Goal: Task Accomplishment & Management: Complete application form

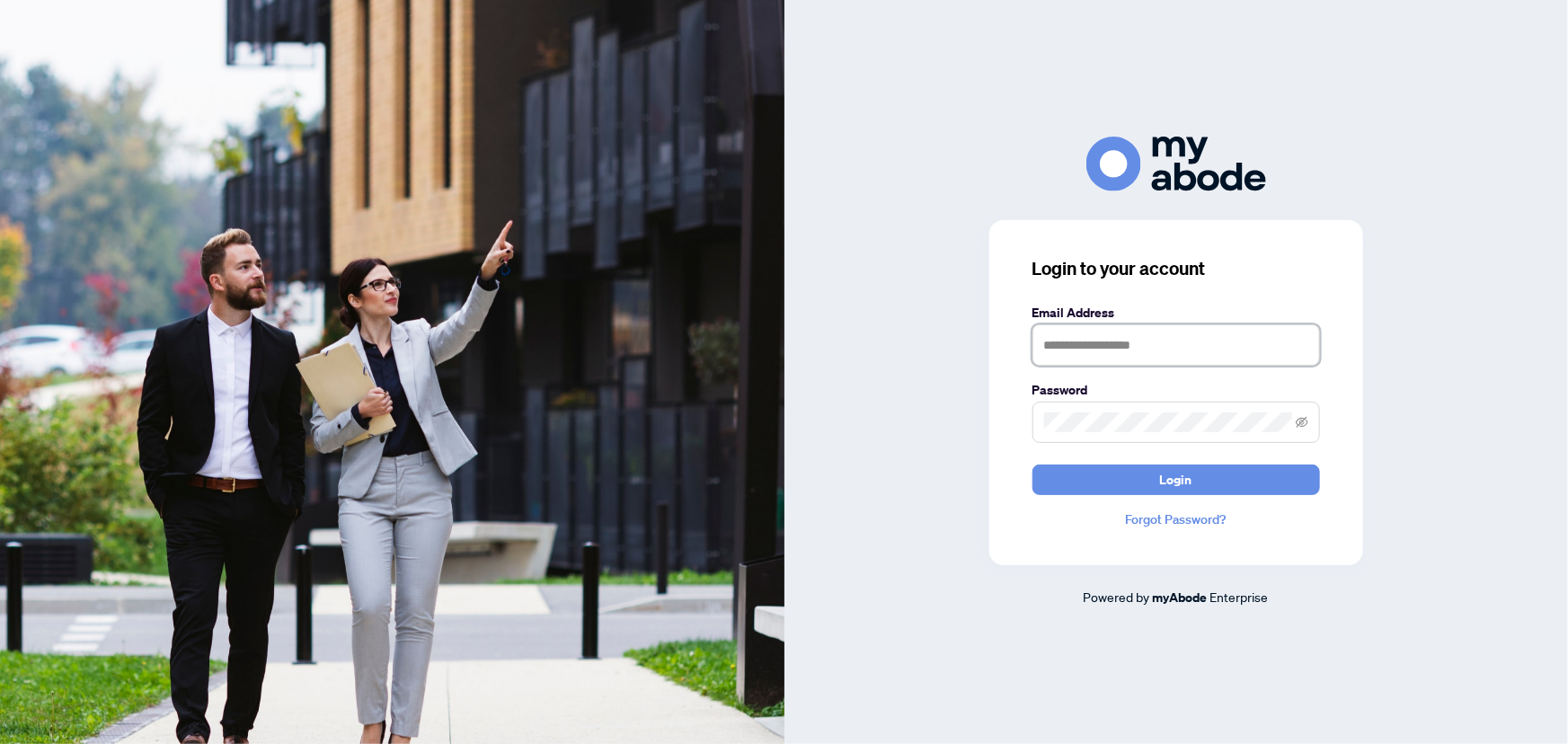
type input "**********"
click at [1212, 476] on button "Login" at bounding box center [1177, 480] width 288 height 30
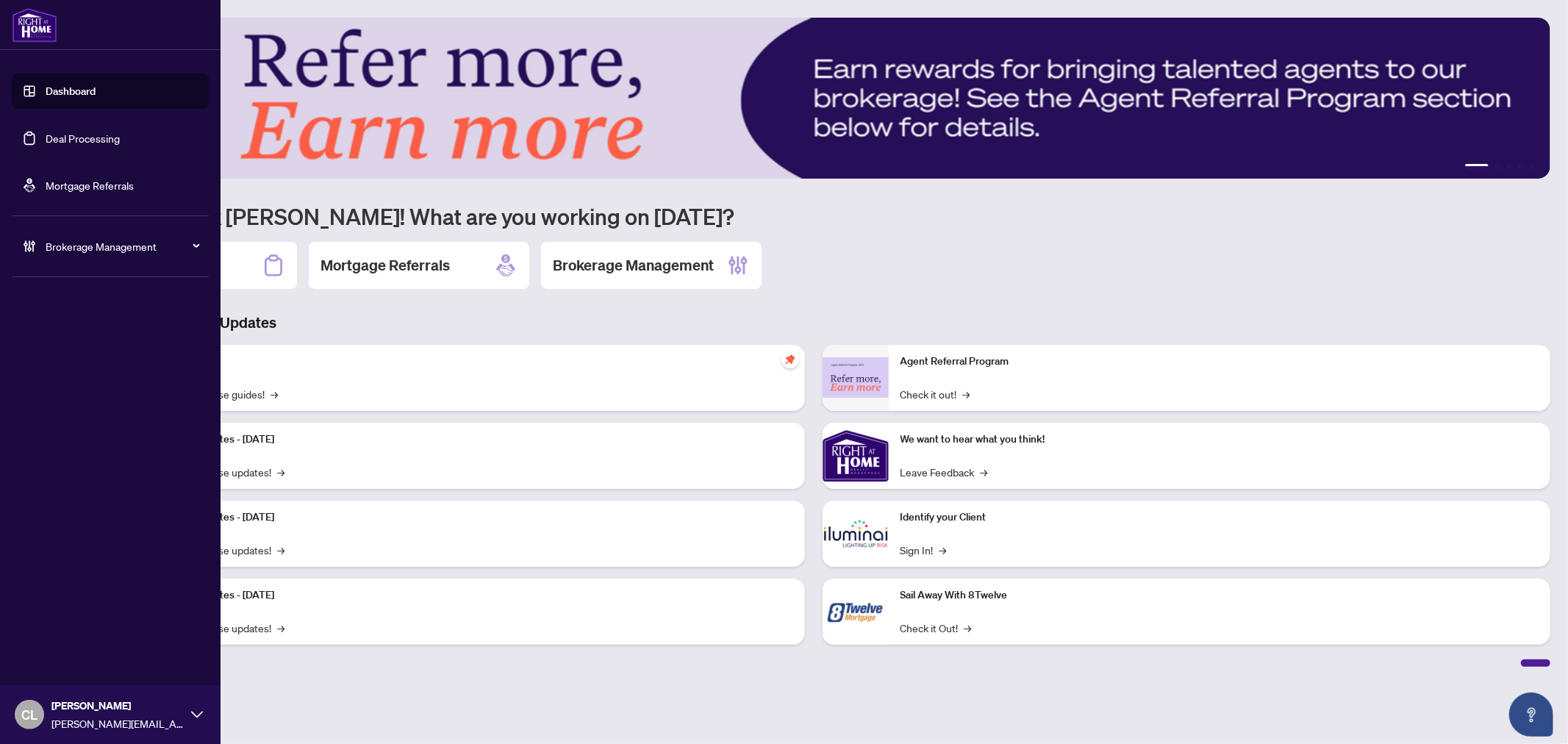
click at [49, 142] on link "Deal Processing" at bounding box center [83, 138] width 74 height 13
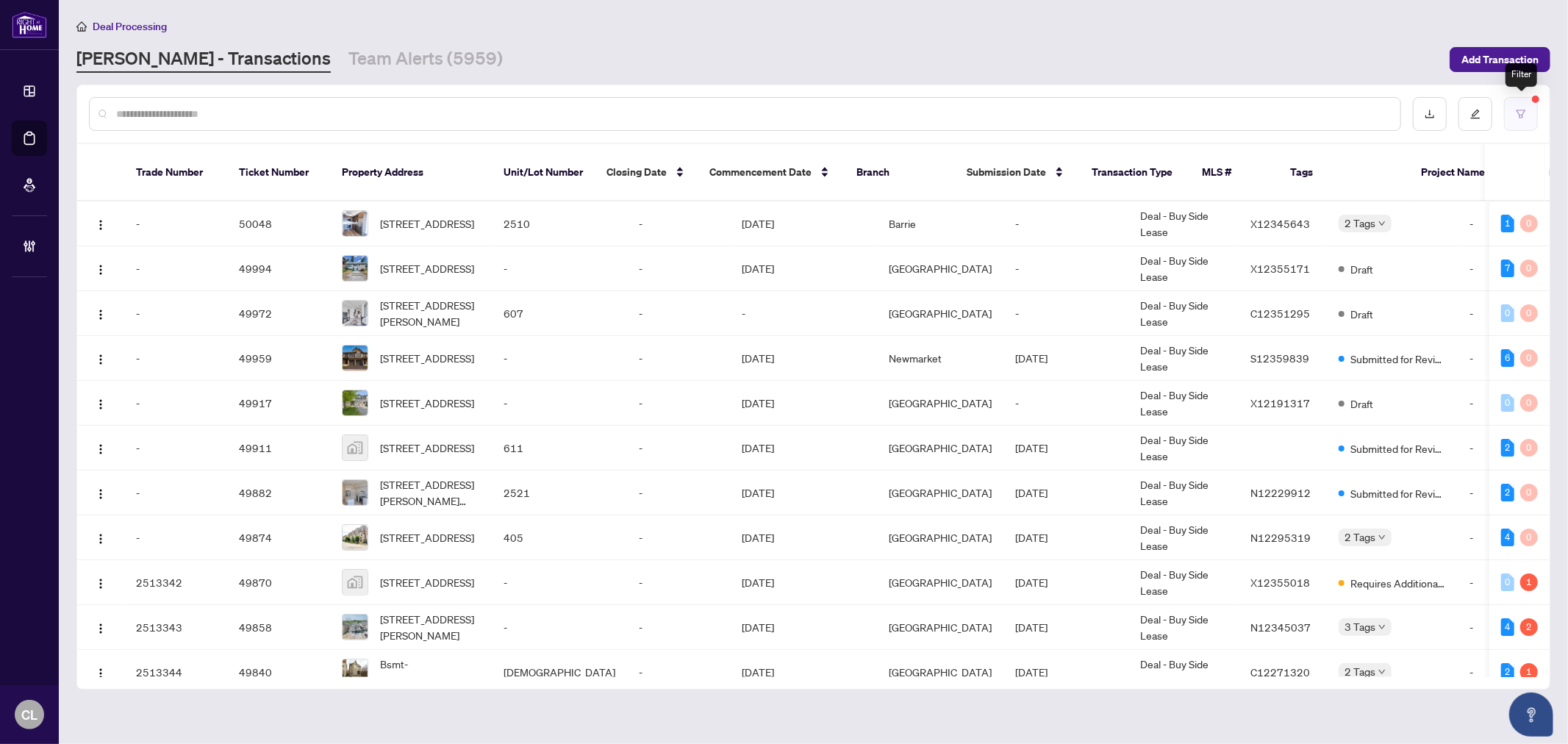
click at [1520, 109] on icon "filter" at bounding box center [1520, 114] width 10 height 10
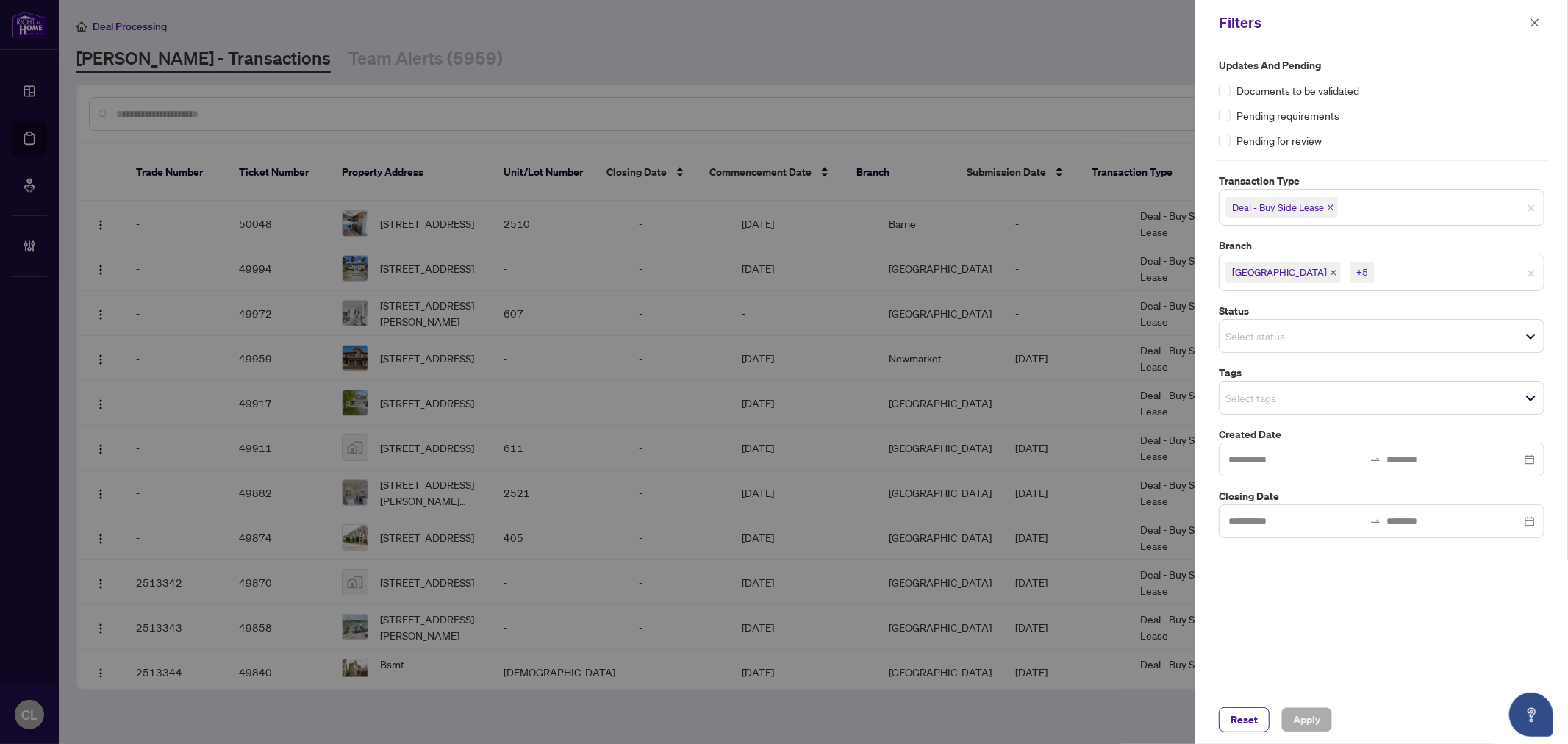
click at [1332, 206] on icon "close" at bounding box center [1331, 207] width 6 height 6
click at [1267, 211] on input "search" at bounding box center [1277, 206] width 103 height 18
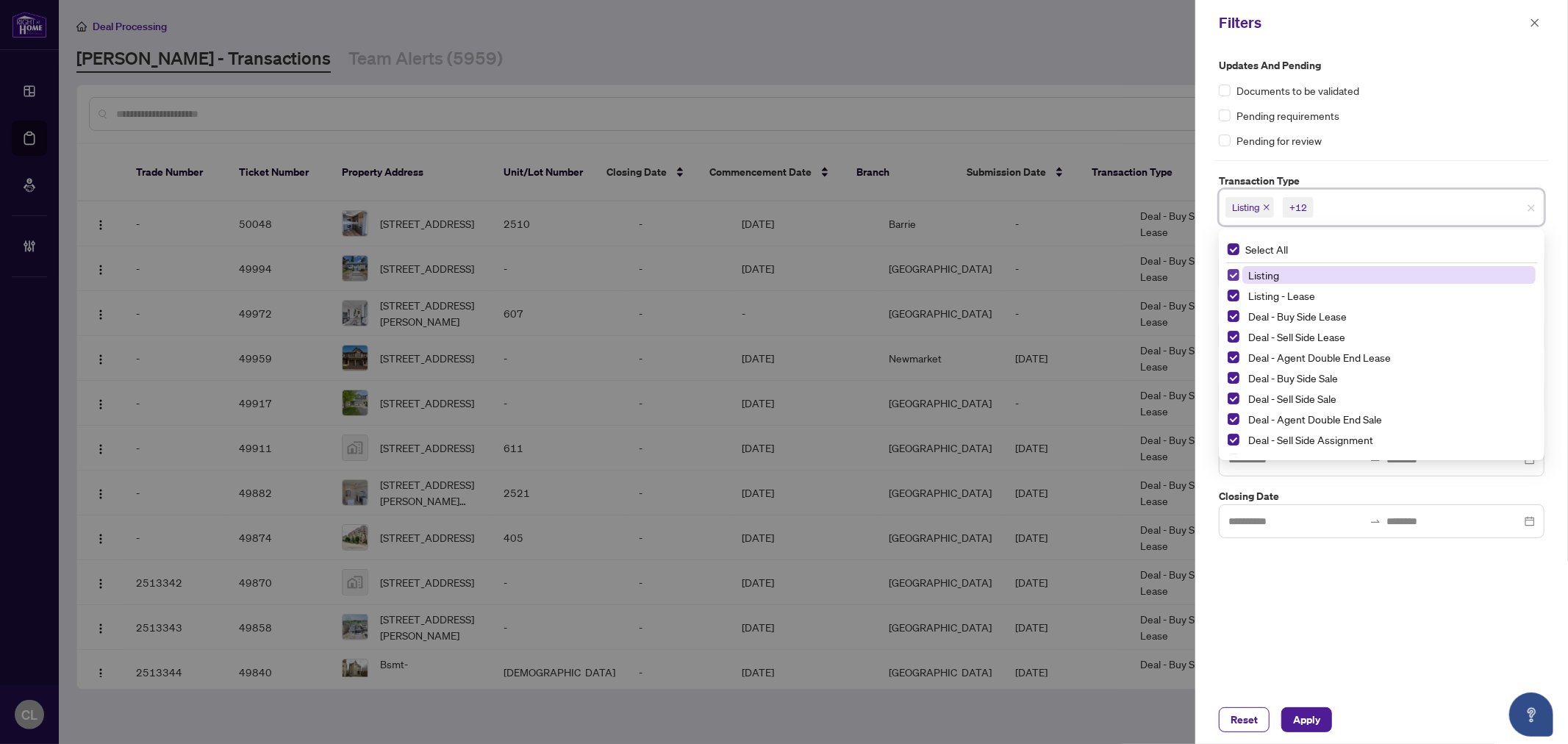
click at [1234, 269] on span "Select Listing" at bounding box center [1233, 274] width 12 height 12
click at [1228, 291] on span "Select Listing - Lease" at bounding box center [1233, 295] width 12 height 12
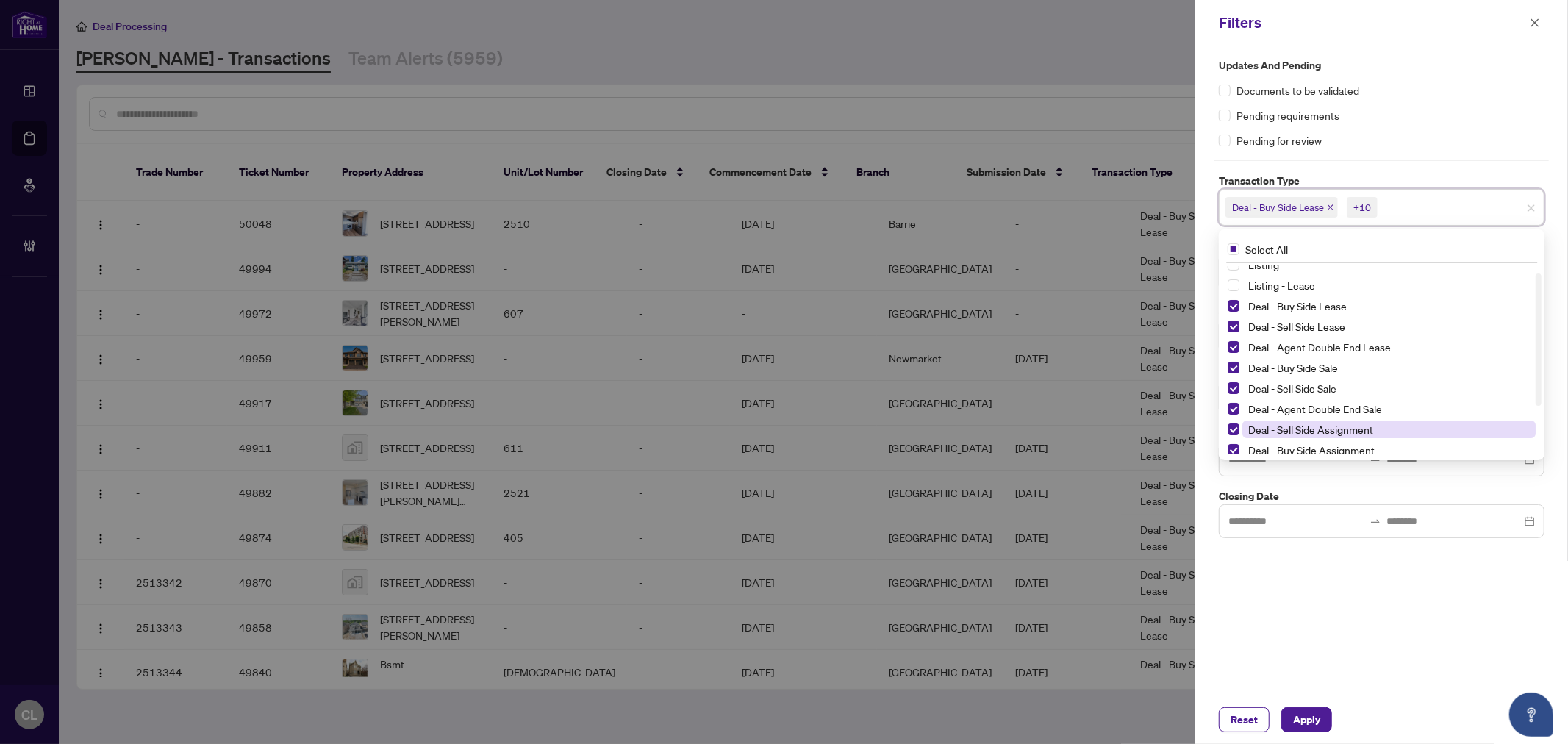
scroll to position [26, 0]
click at [1241, 451] on div "Deal - Referral Lease" at bounding box center [1382, 455] width 308 height 18
drag, startPoint x: 1538, startPoint y: 306, endPoint x: 1538, endPoint y: 376, distance: 70.0
click at [1538, 376] on div at bounding box center [1539, 388] width 6 height 132
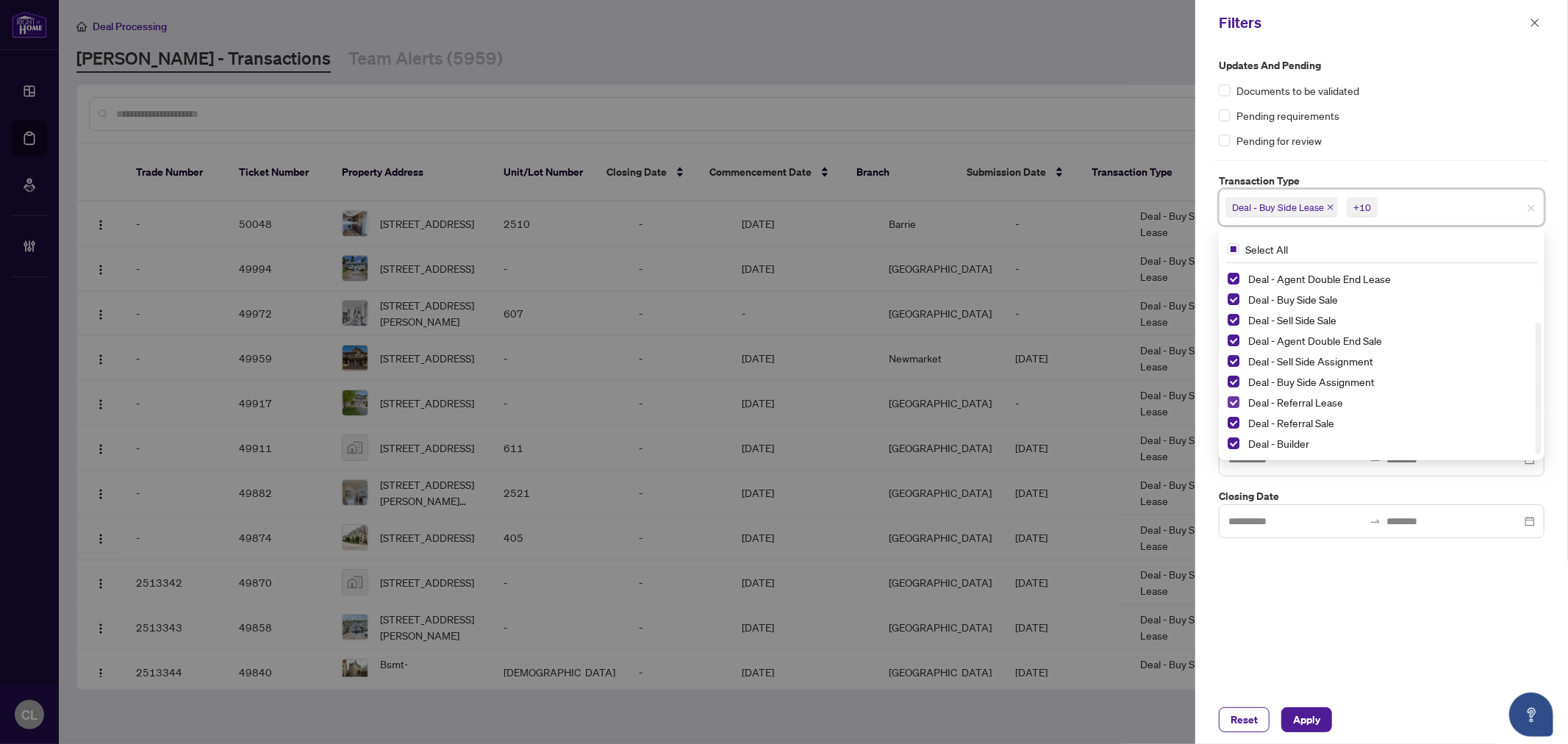
click at [1230, 404] on span "Select Deal - Referral Lease" at bounding box center [1233, 402] width 12 height 12
click at [1231, 414] on div "Deal - Referral Sale" at bounding box center [1382, 422] width 308 height 18
click at [1235, 439] on span "Select Deal - Builder" at bounding box center [1233, 443] width 12 height 12
click at [1229, 421] on span "Select Deal - Referral Sale" at bounding box center [1233, 422] width 12 height 12
click at [1172, 378] on div at bounding box center [784, 372] width 1568 height 744
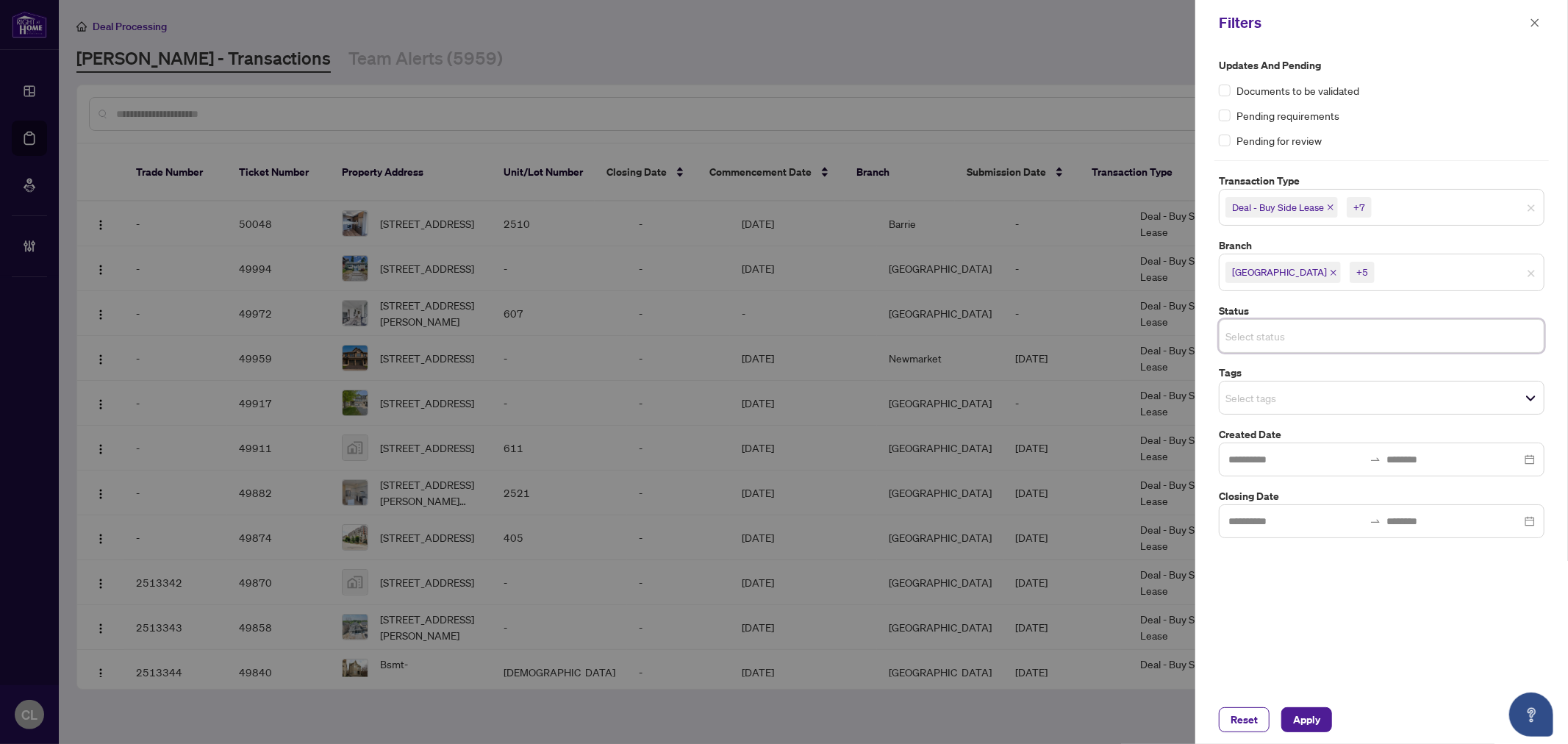
click at [1230, 342] on input "search" at bounding box center [1277, 336] width 103 height 18
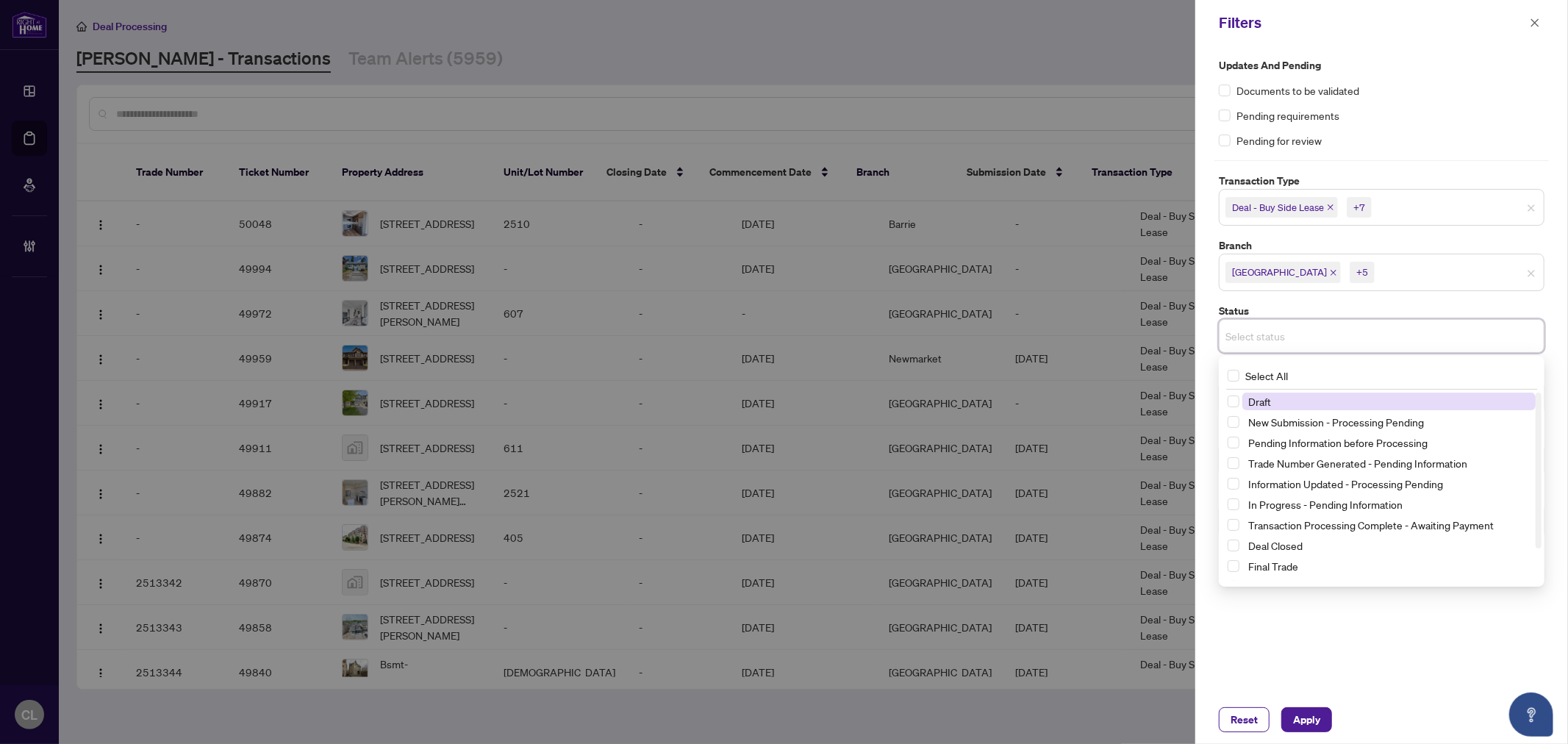
click at [1174, 227] on div at bounding box center [784, 372] width 1568 height 744
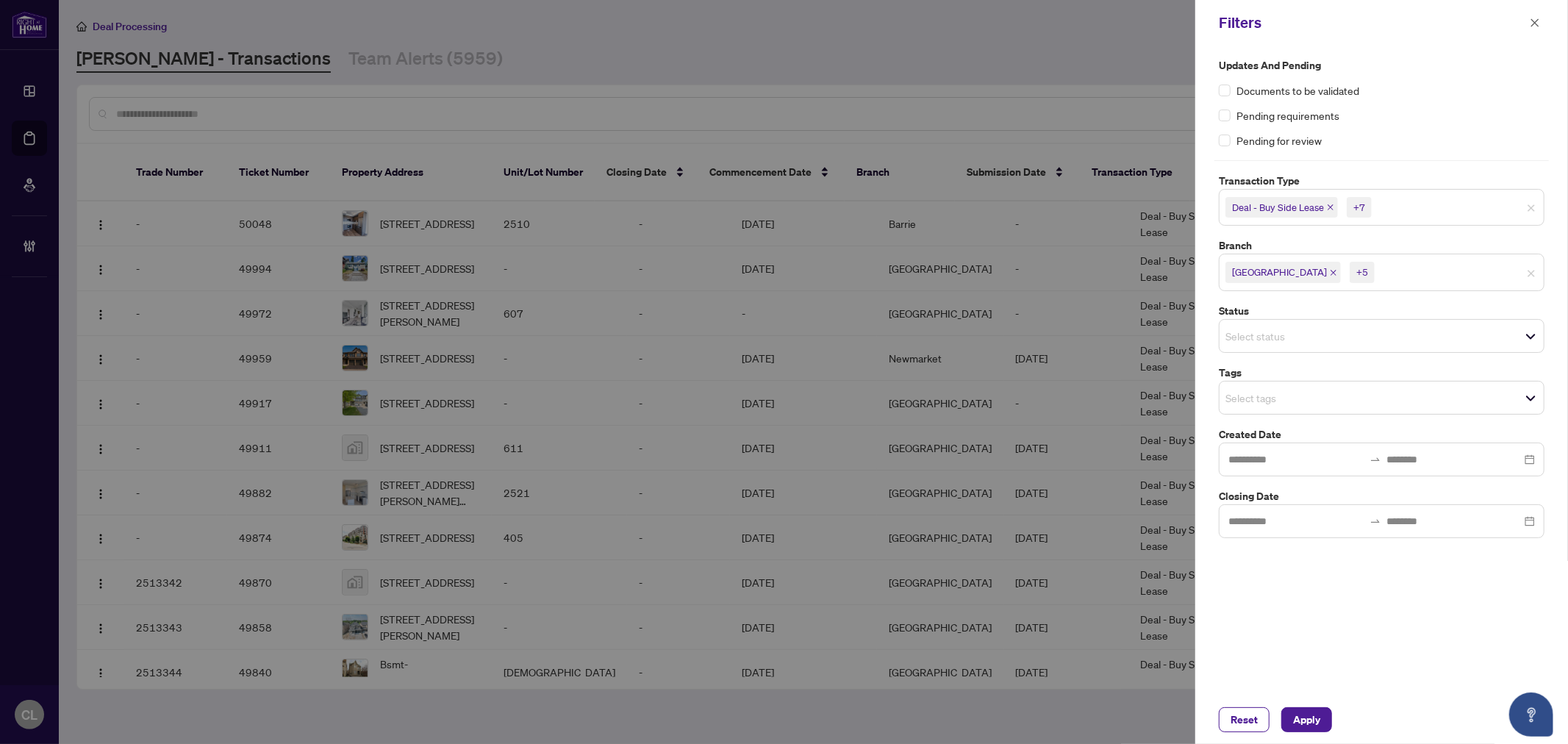
click at [1378, 280] on input "search" at bounding box center [1429, 273] width 103 height 18
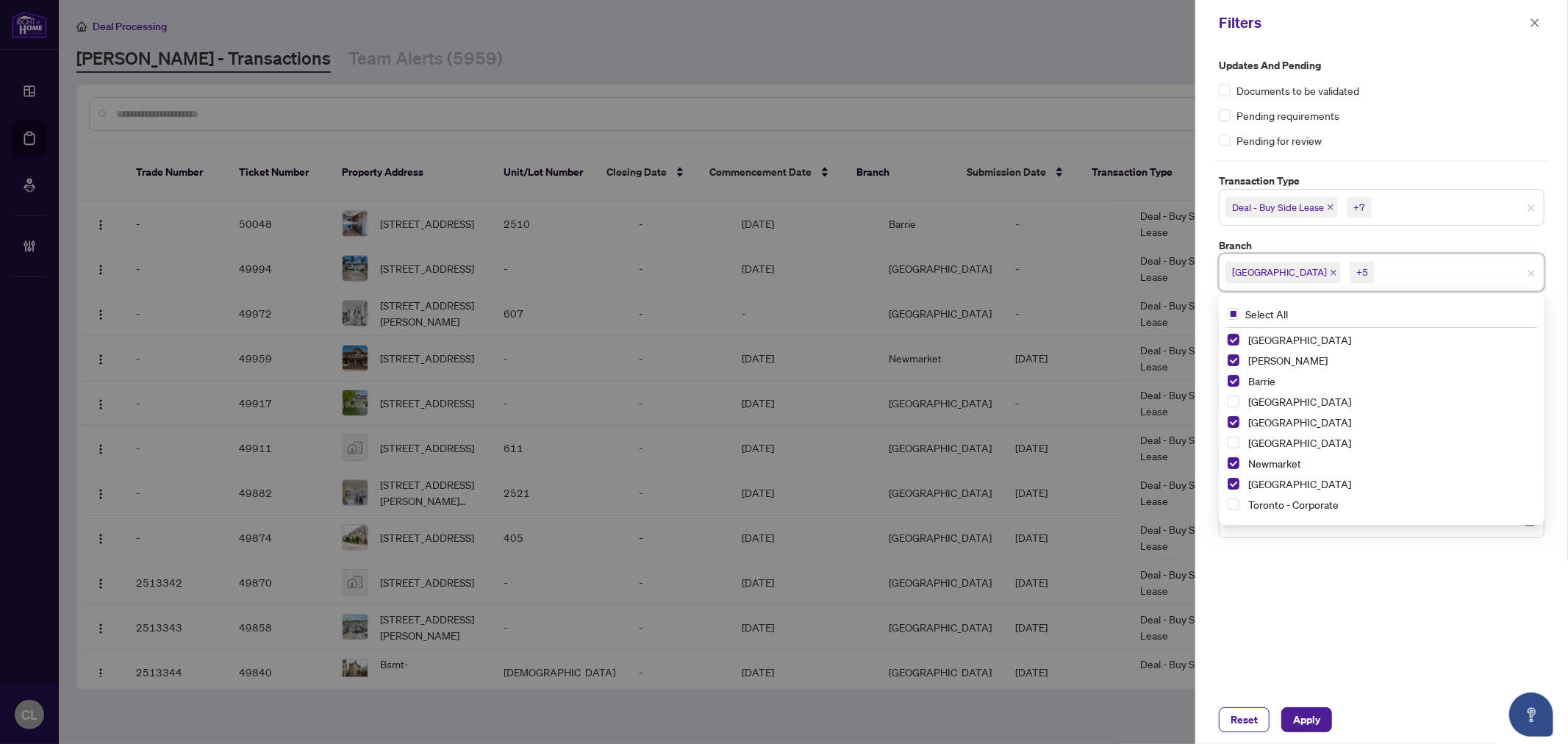
click at [1094, 98] on div at bounding box center [784, 372] width 1568 height 744
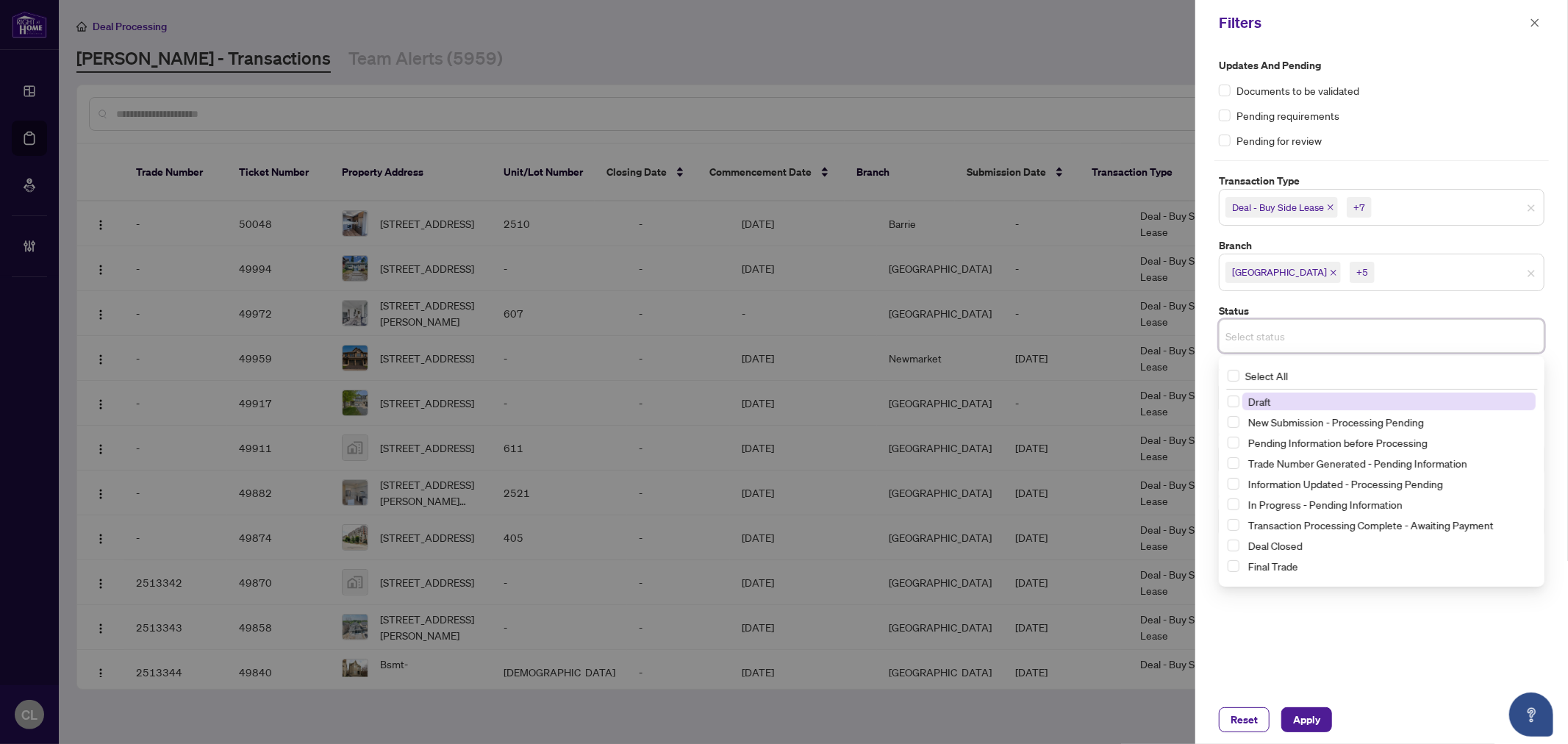
click at [1288, 336] on input "search" at bounding box center [1277, 336] width 103 height 18
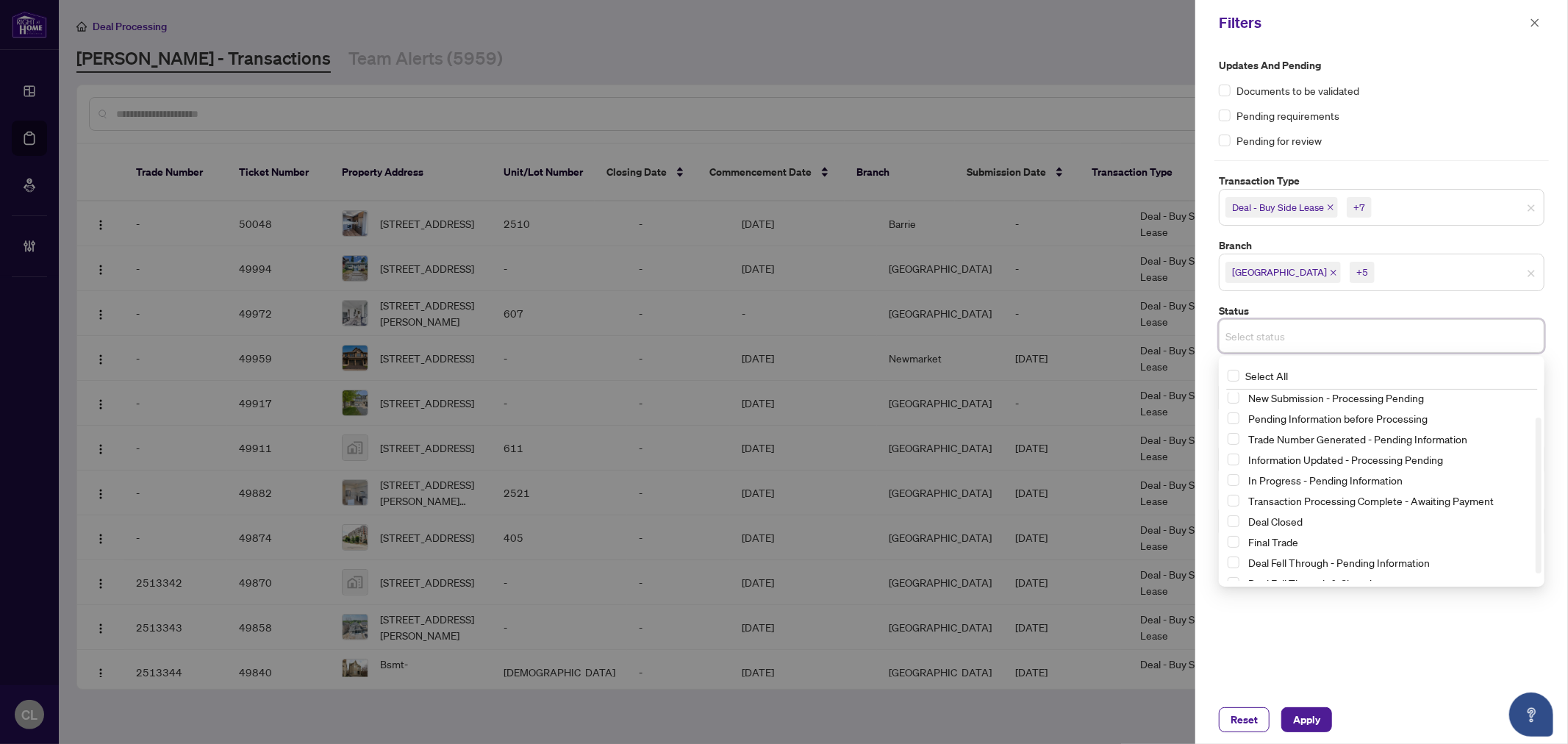
scroll to position [33, 0]
click at [1159, 111] on div at bounding box center [784, 372] width 1568 height 744
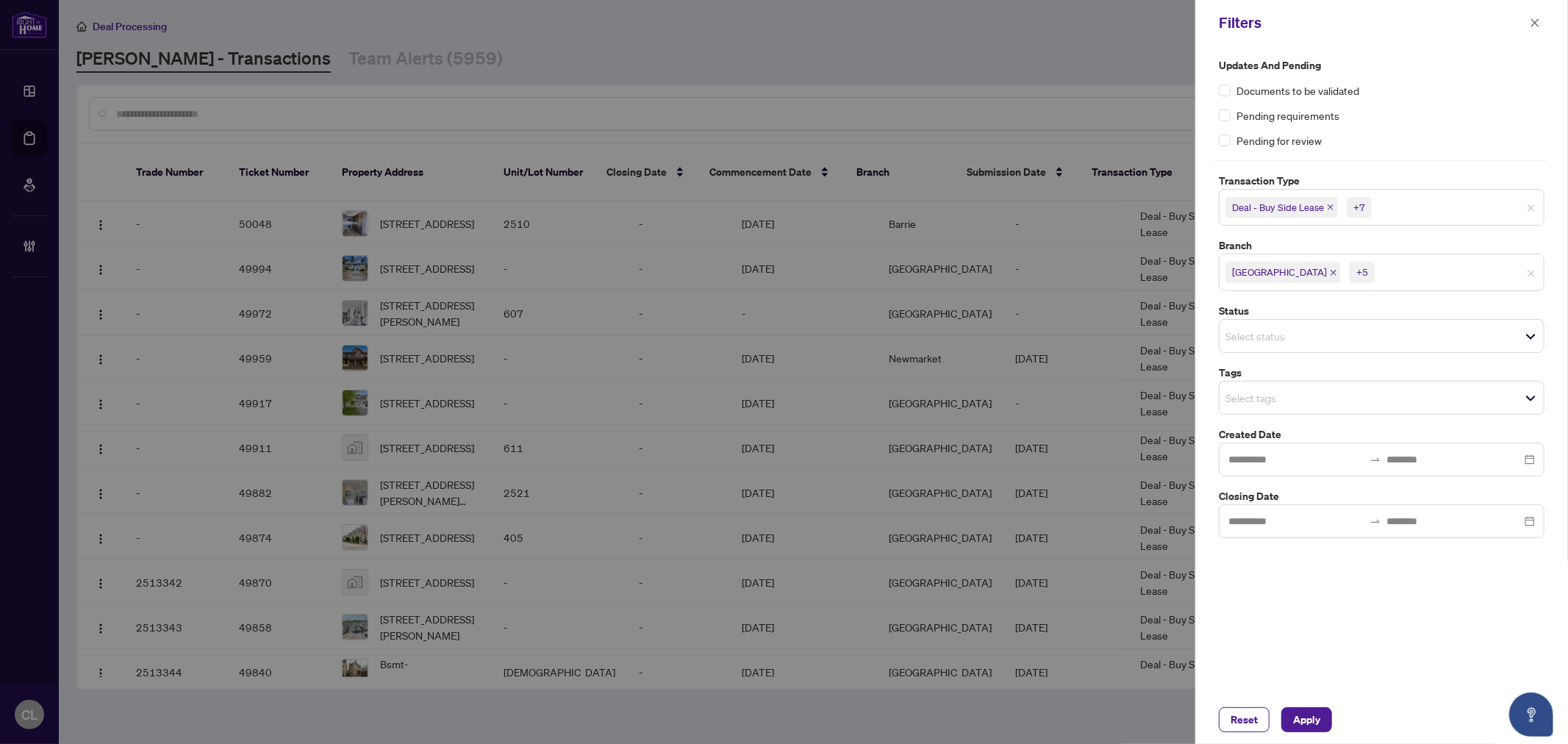
click at [1260, 400] on input "search" at bounding box center [1277, 397] width 103 height 18
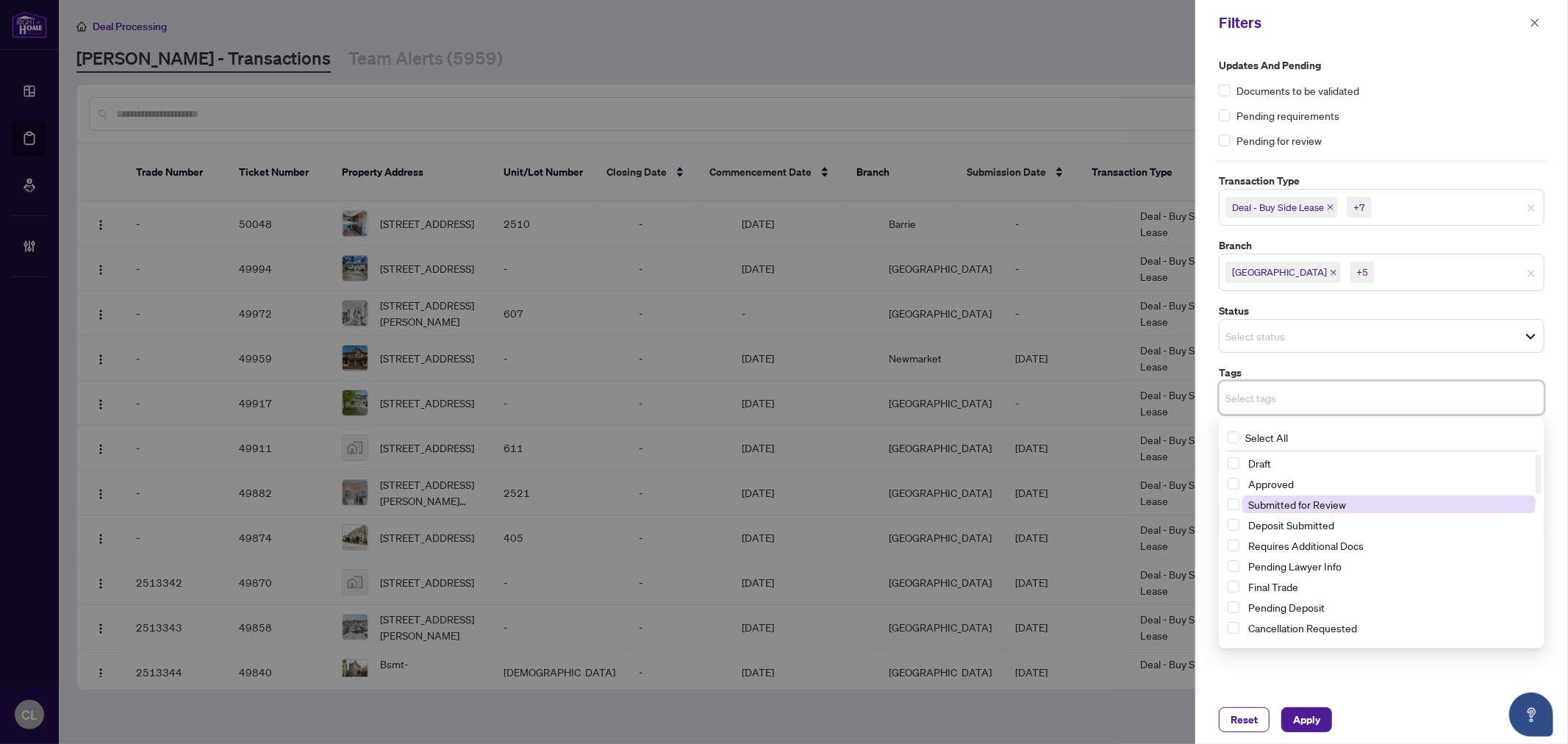
click at [1316, 512] on span "Submitted for Review" at bounding box center [1389, 504] width 294 height 18
click at [1105, 122] on div at bounding box center [784, 372] width 1568 height 744
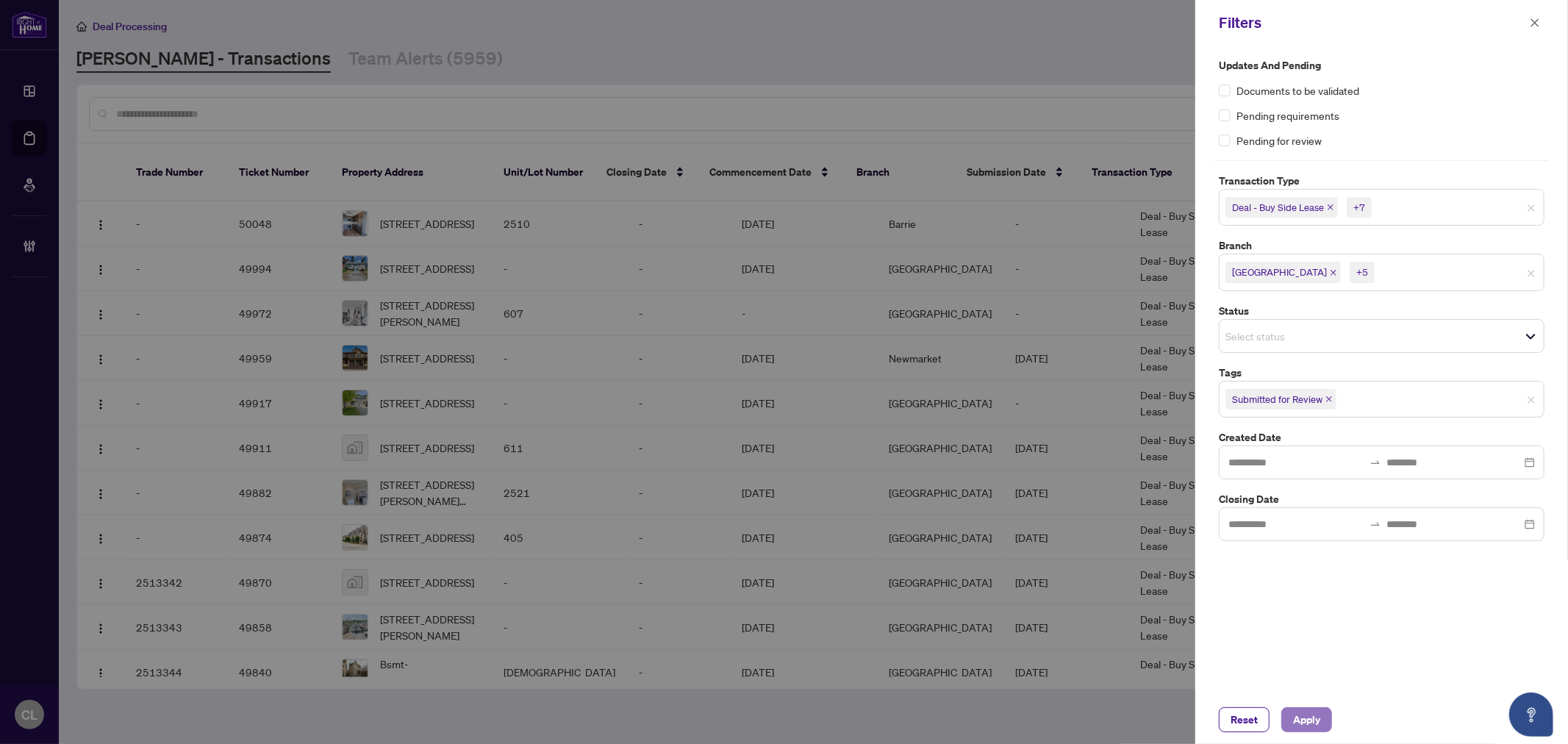
click at [1302, 718] on span "Apply" at bounding box center [1306, 720] width 27 height 23
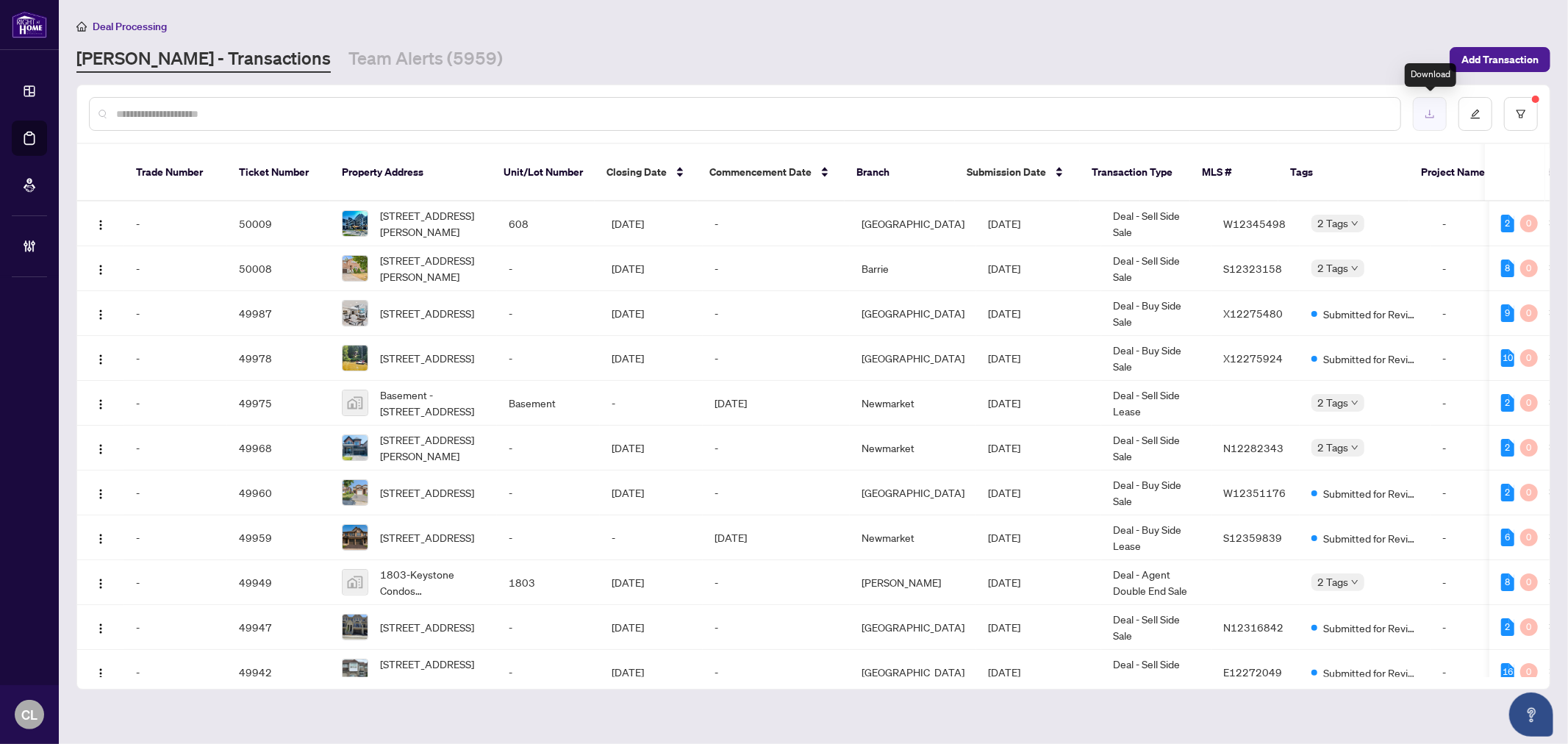
click at [1429, 111] on icon "download" at bounding box center [1429, 114] width 10 height 10
click at [1524, 93] on div at bounding box center [813, 114] width 1473 height 58
click at [1524, 98] on button "button" at bounding box center [1520, 114] width 33 height 33
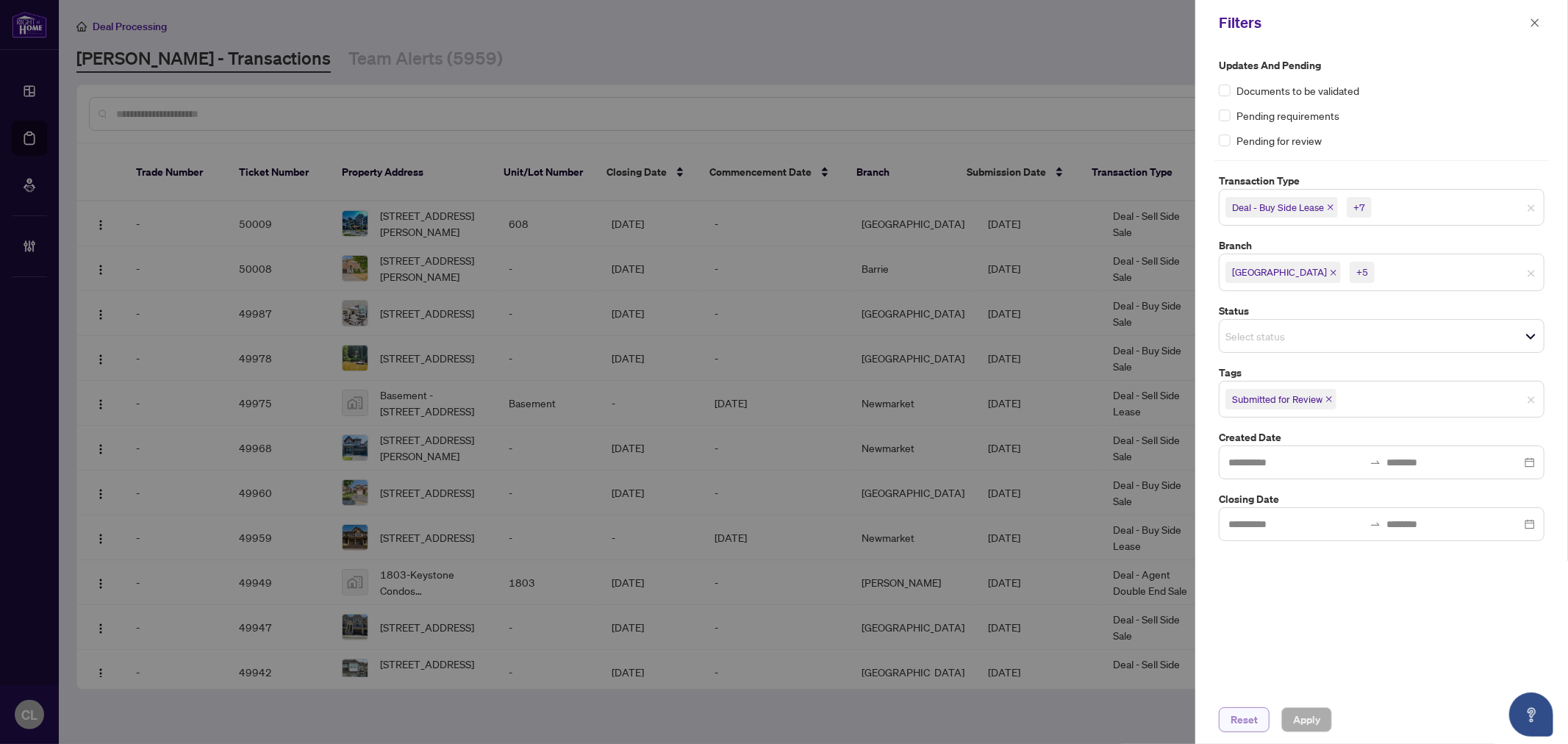
click at [1248, 725] on span "Reset" at bounding box center [1244, 720] width 27 height 23
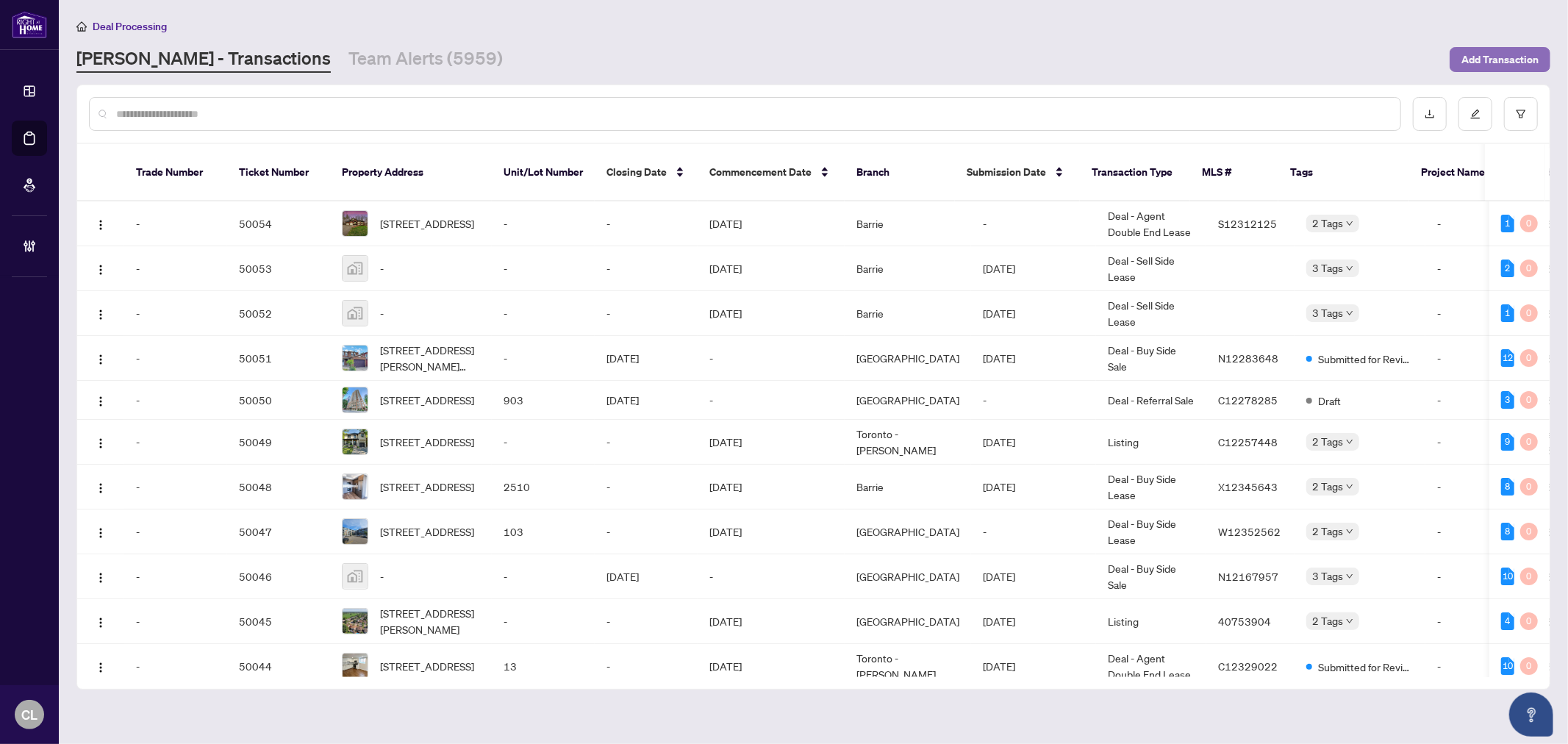
click at [1510, 55] on span "Add Transaction" at bounding box center [1500, 59] width 77 height 23
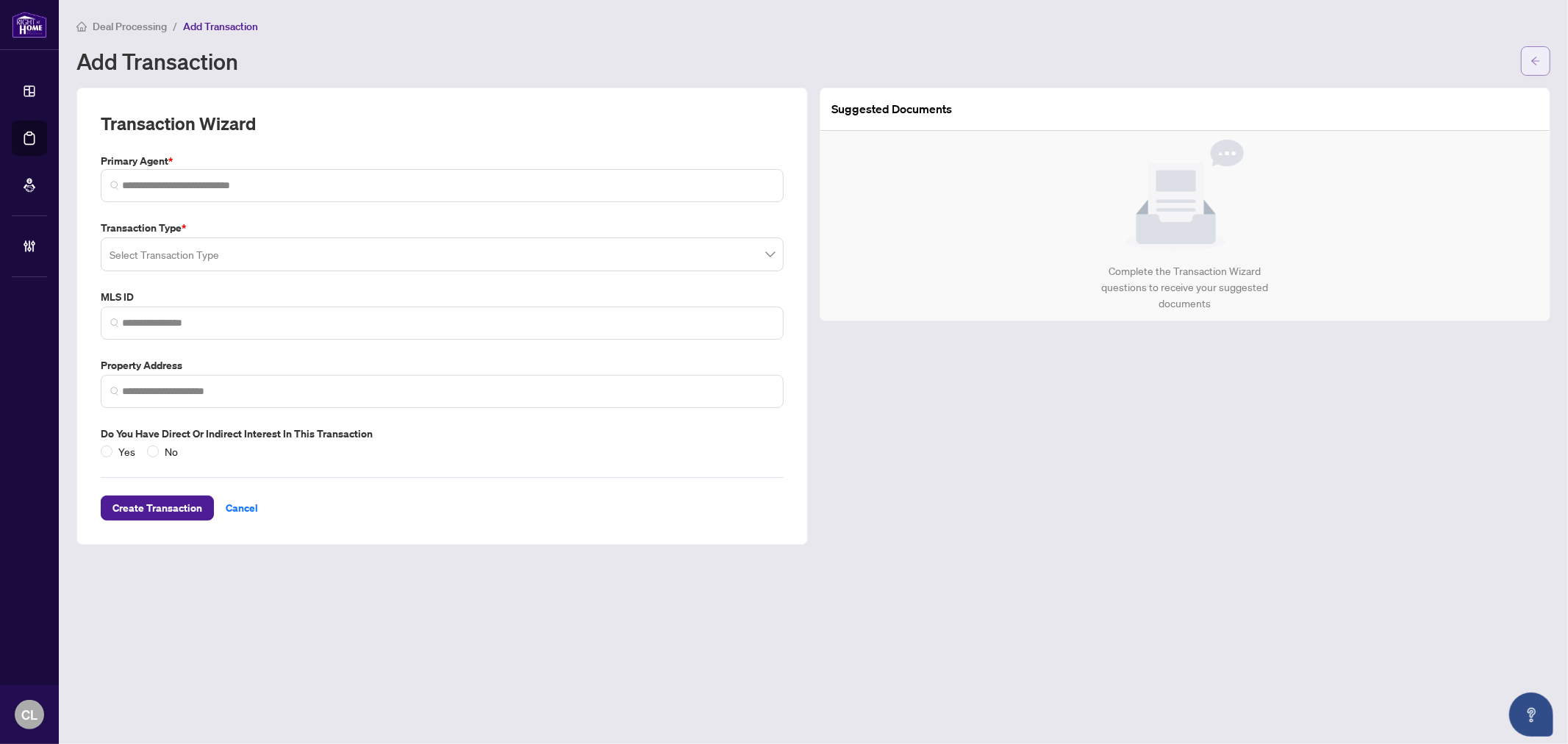
click at [1546, 62] on button "button" at bounding box center [1536, 61] width 30 height 30
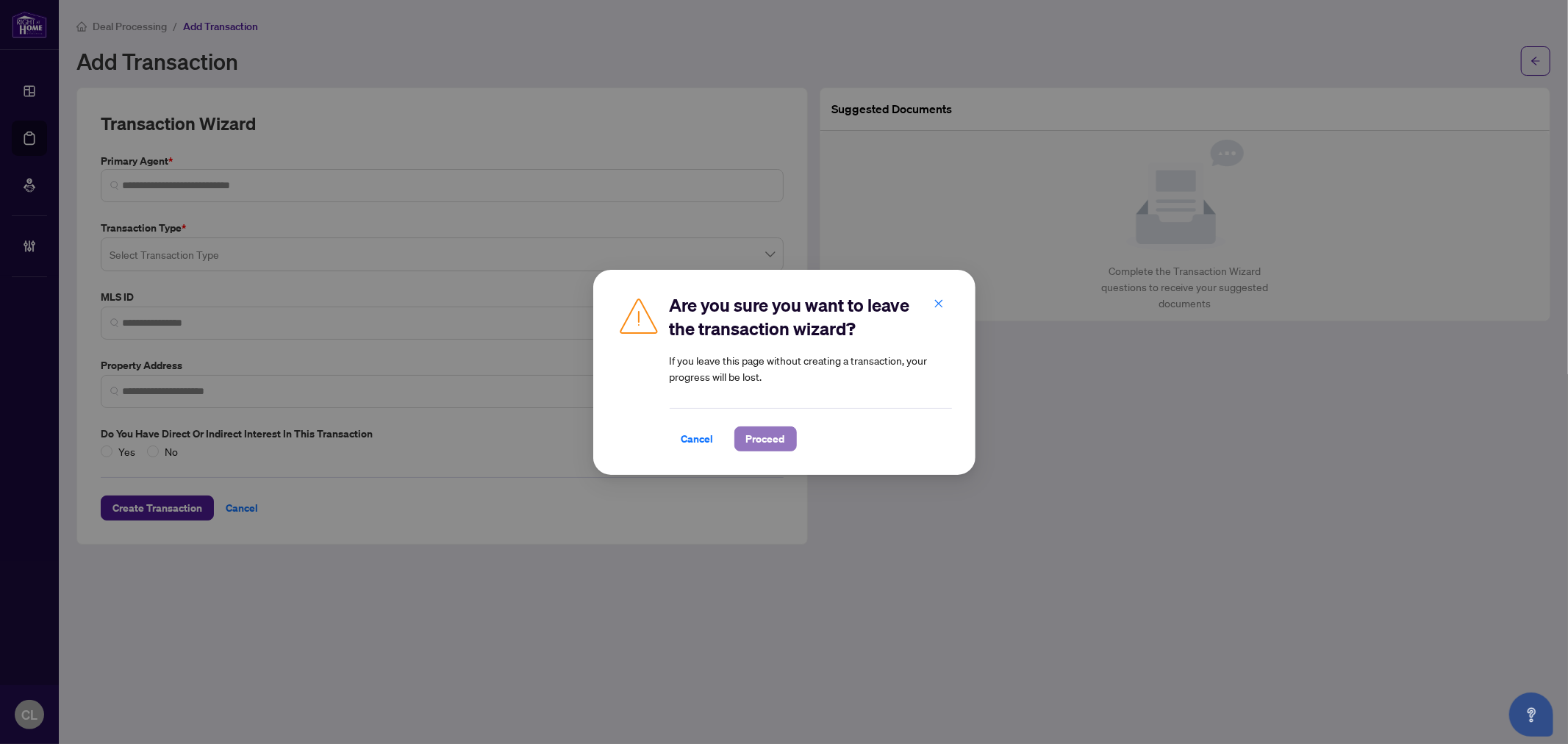
click at [763, 436] on span "Proceed" at bounding box center [766, 439] width 39 height 23
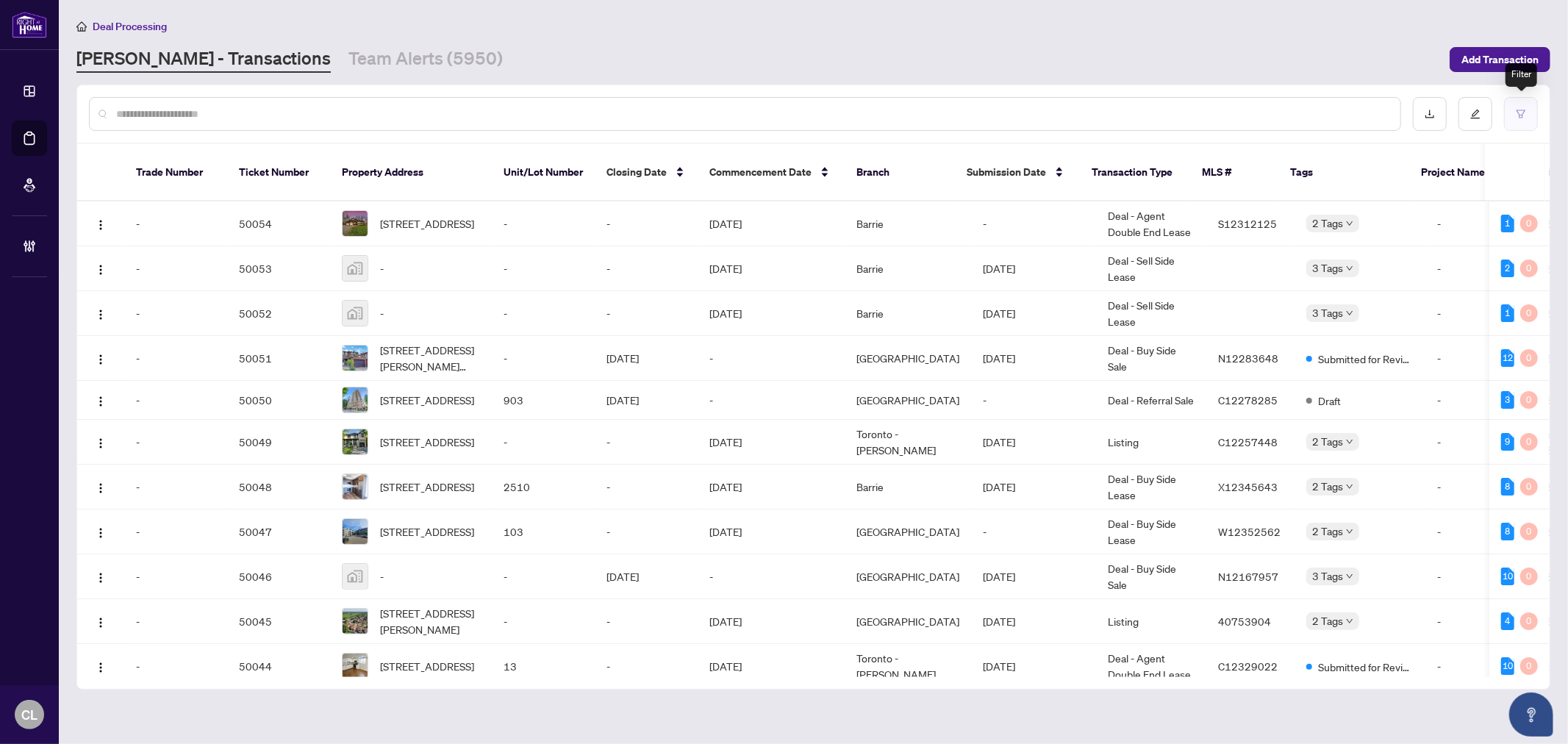
click at [1519, 111] on icon "filter" at bounding box center [1520, 114] width 10 height 10
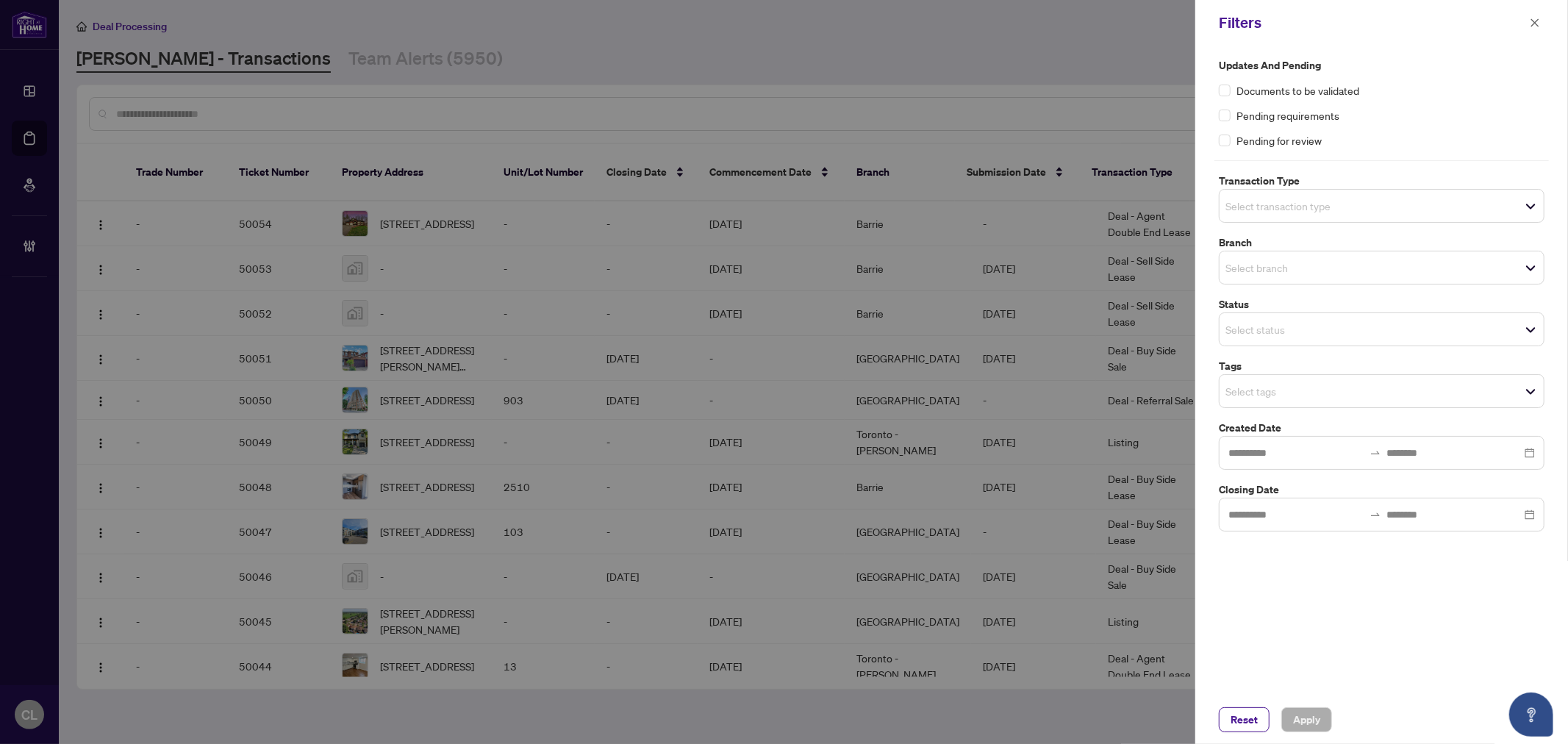
click at [1248, 192] on div "Select transaction type" at bounding box center [1382, 206] width 326 height 33
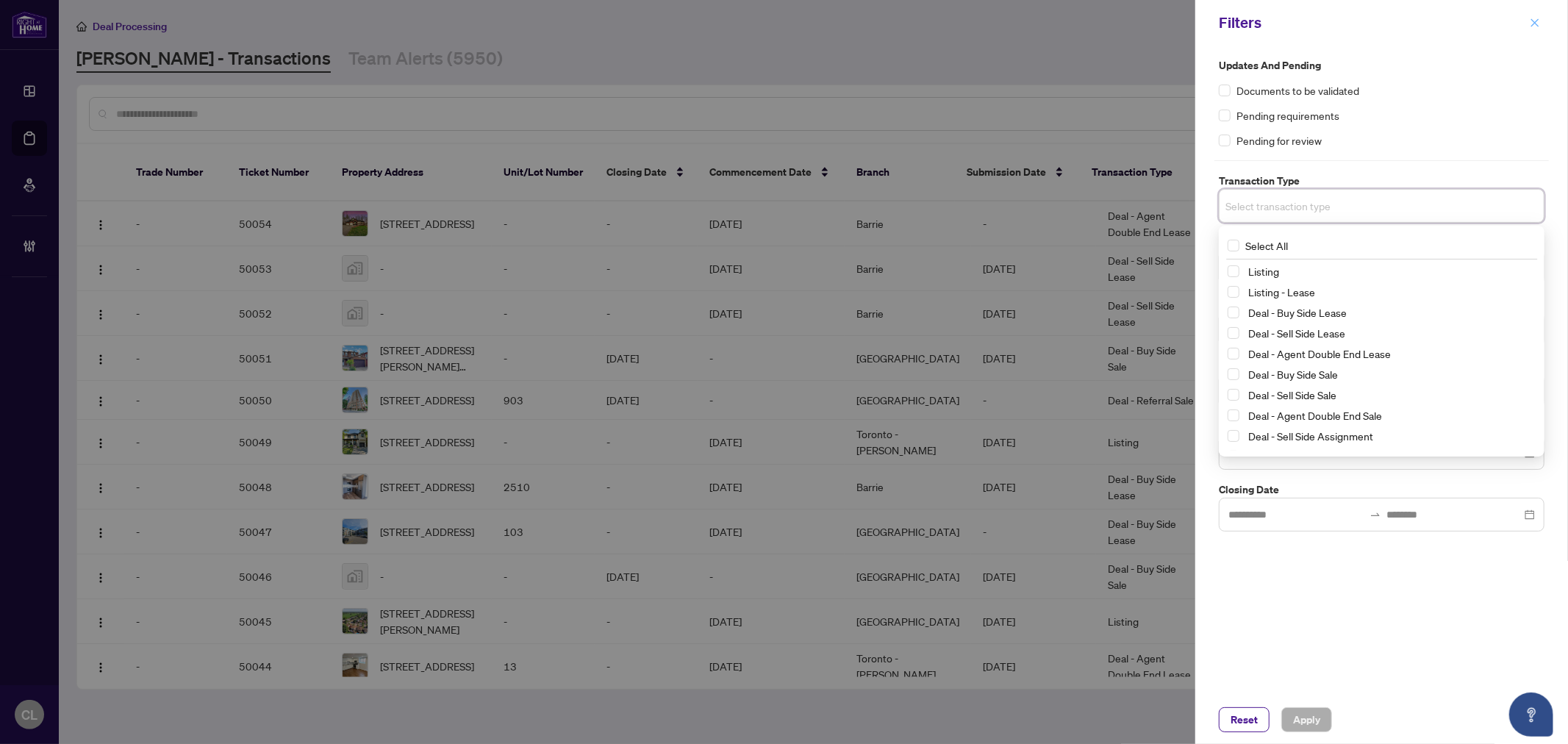
click at [1532, 25] on icon "close" at bounding box center [1535, 23] width 10 height 10
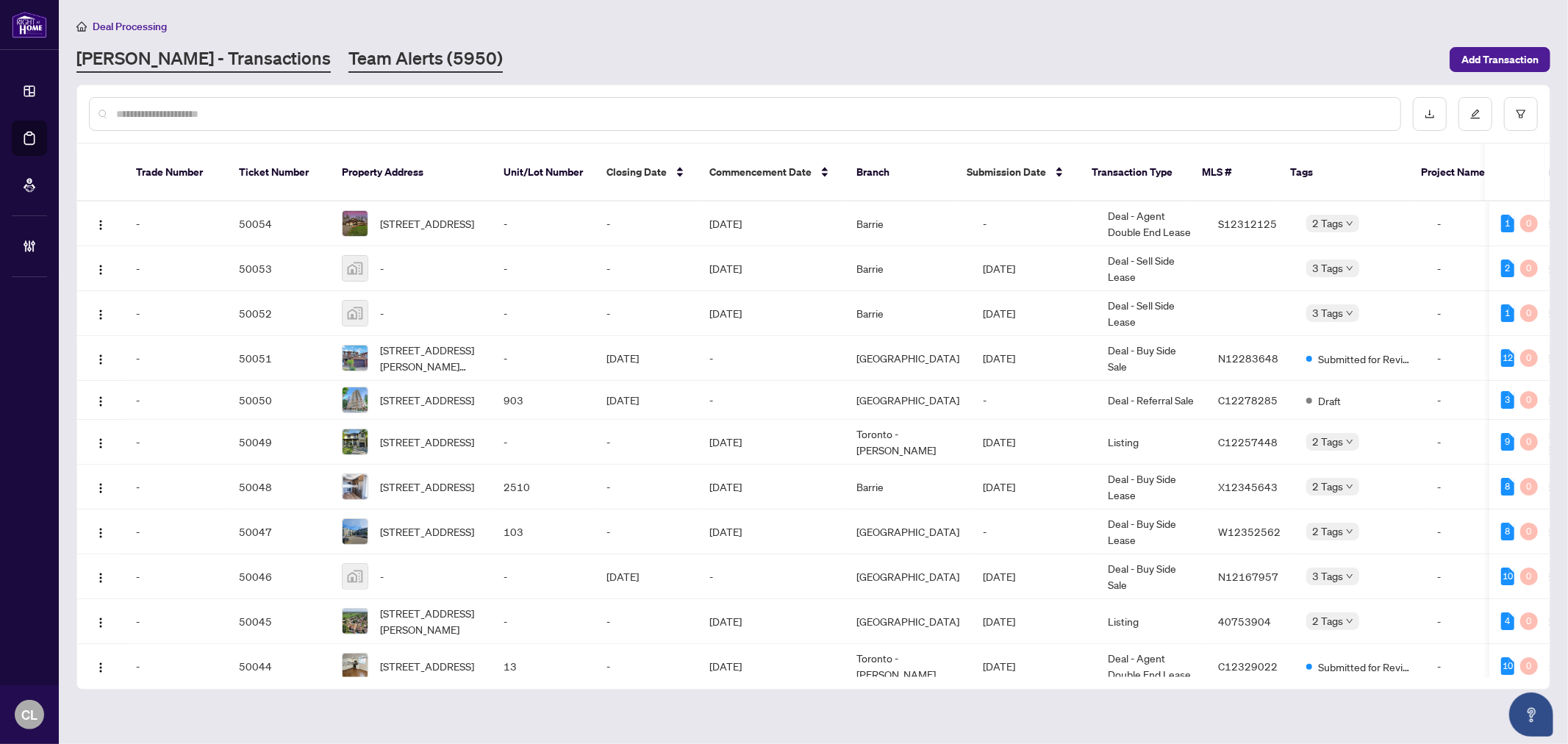
click at [386, 59] on link "Team Alerts (5950)" at bounding box center [425, 59] width 154 height 26
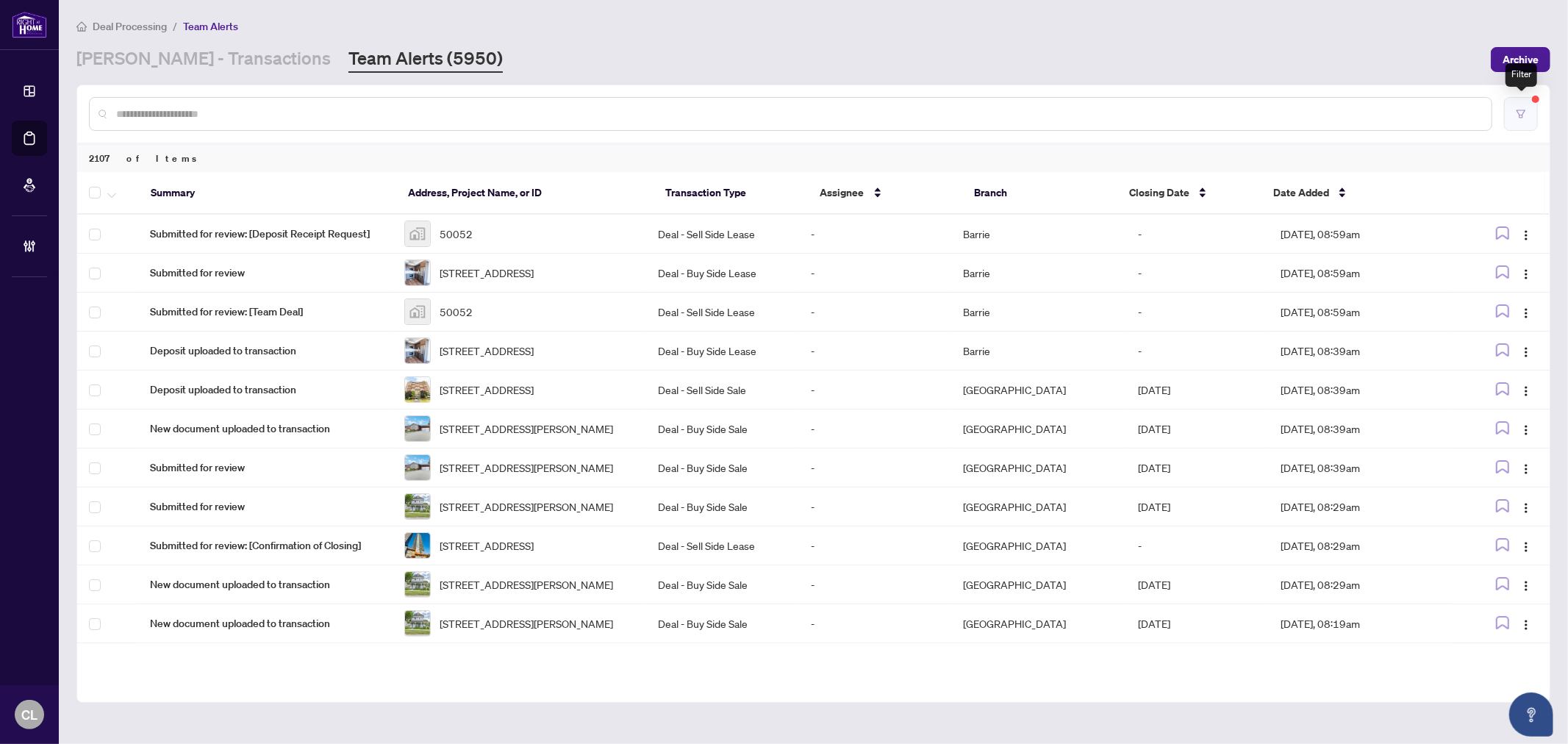
click at [1524, 118] on icon "filter" at bounding box center [1520, 114] width 10 height 10
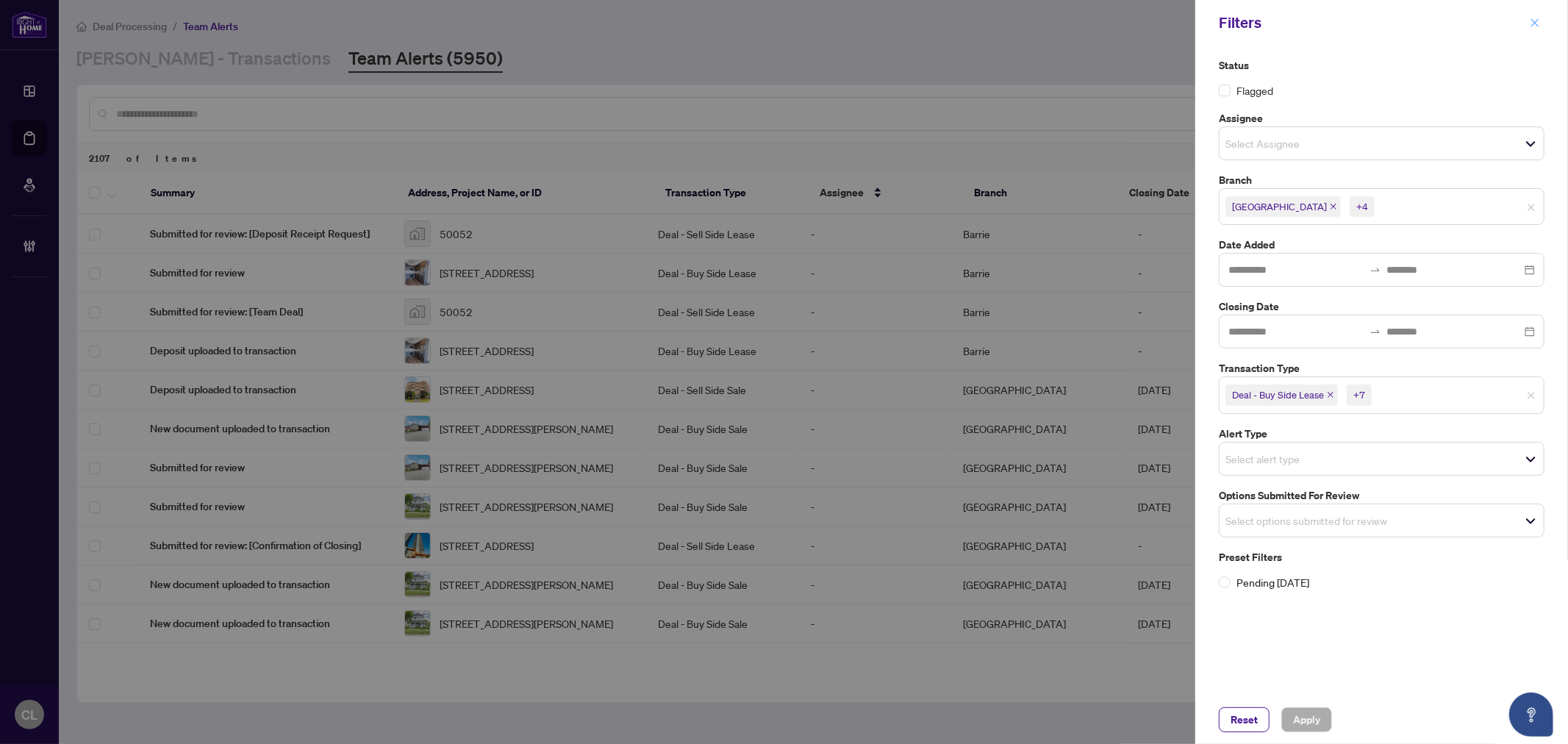
click at [1542, 23] on button "button" at bounding box center [1535, 23] width 19 height 18
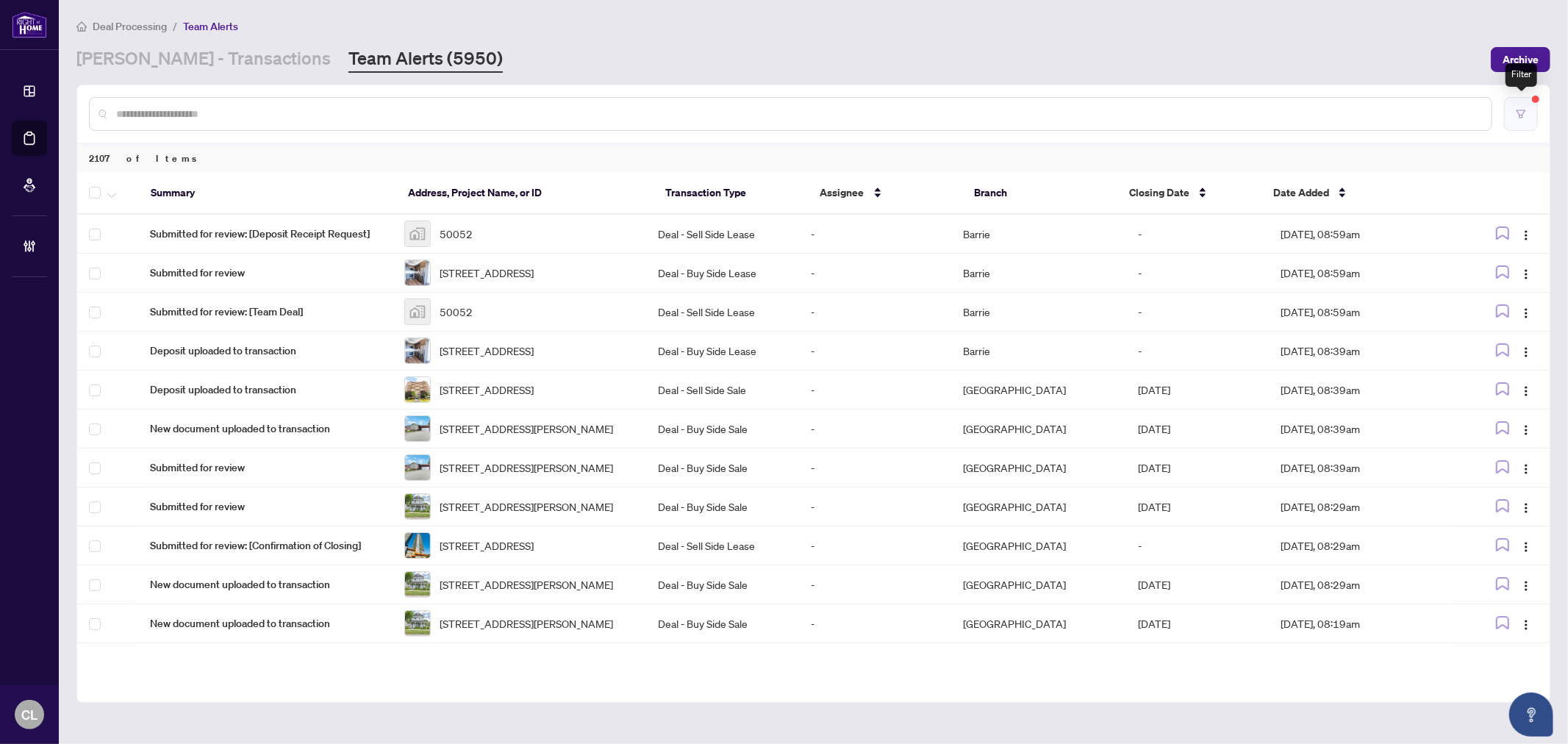
click at [1532, 106] on button "button" at bounding box center [1520, 114] width 33 height 33
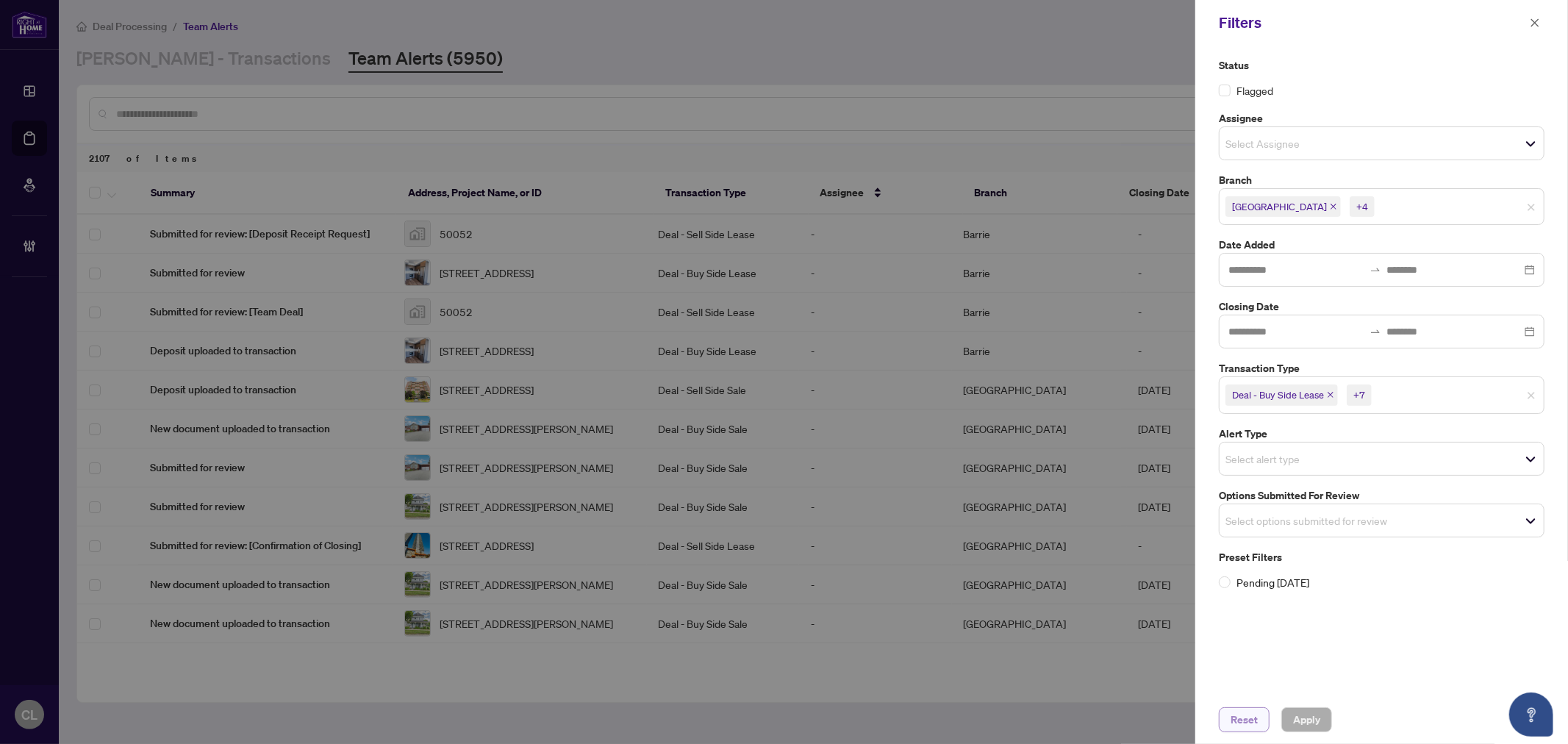
click at [1262, 722] on button "Reset" at bounding box center [1244, 720] width 51 height 25
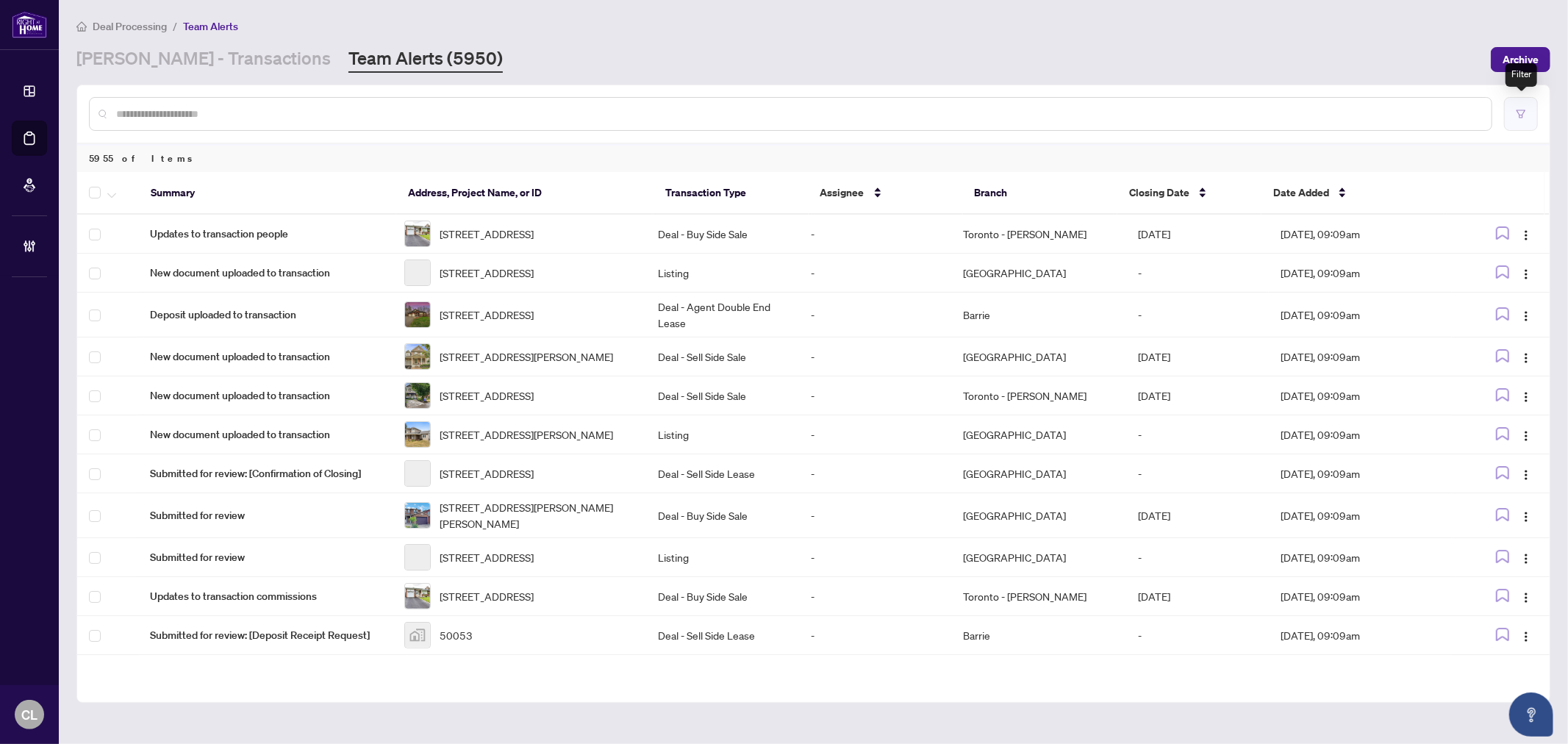
click at [1527, 115] on button "button" at bounding box center [1520, 114] width 33 height 33
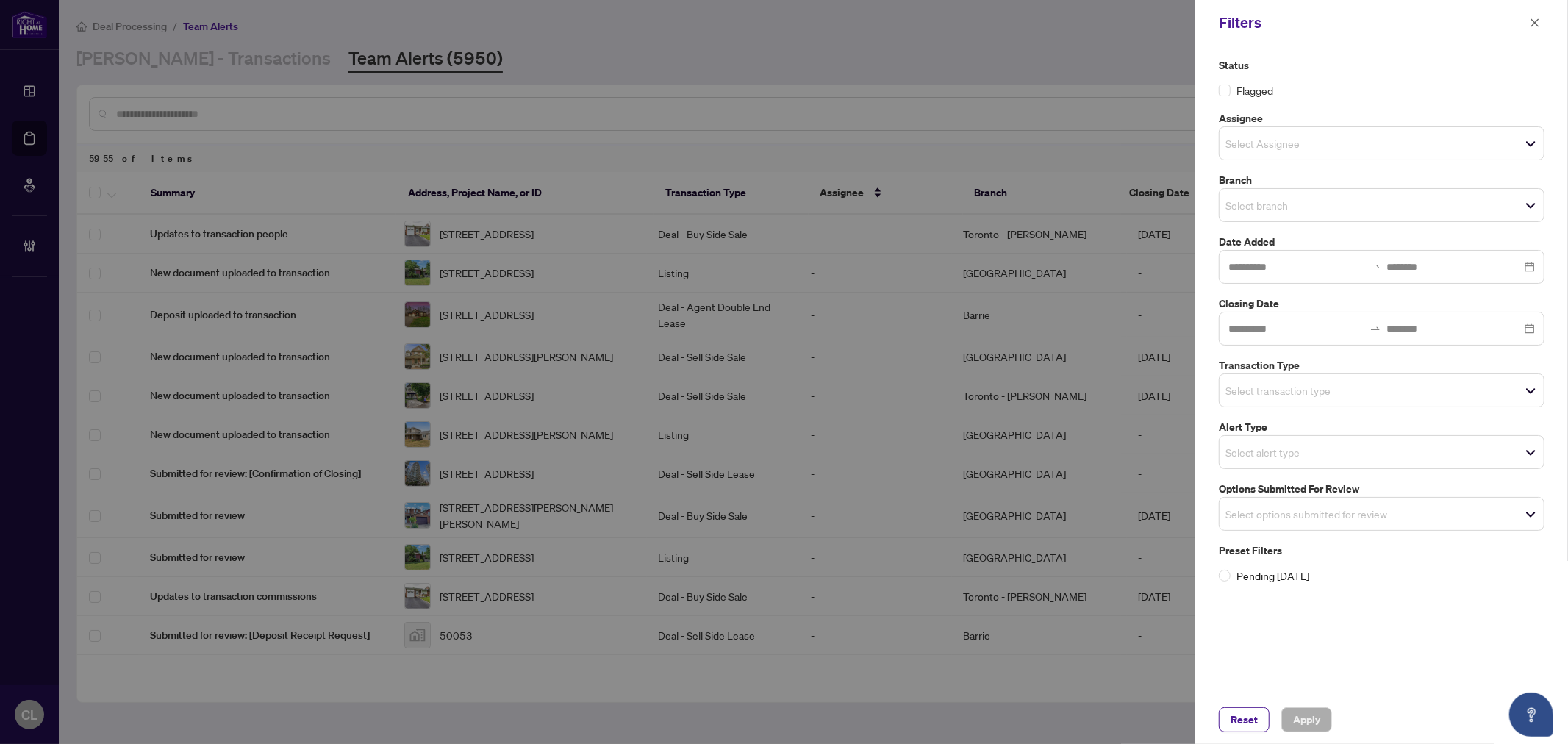
click at [1369, 150] on span "Select Assignee" at bounding box center [1382, 143] width 324 height 20
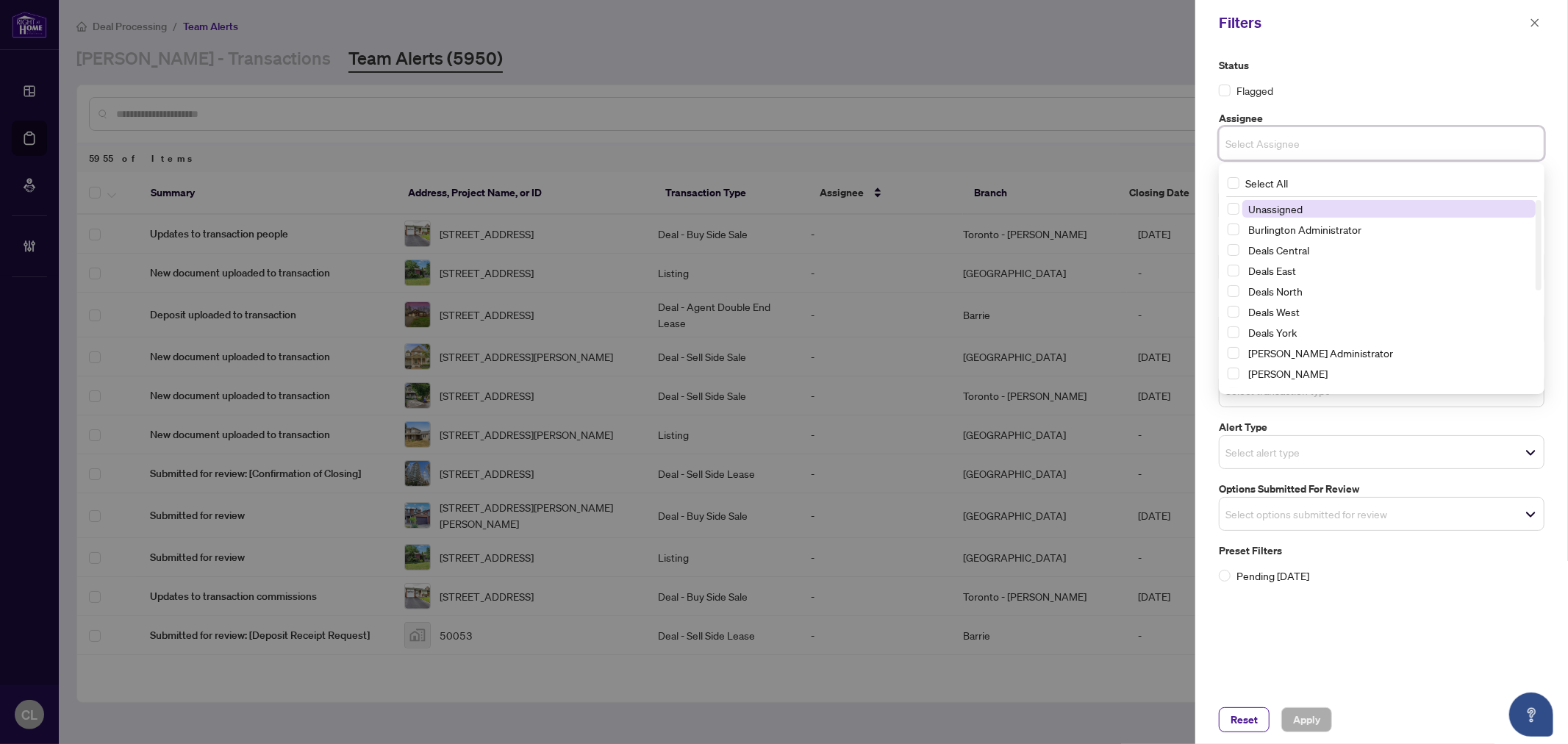
click at [1133, 52] on div at bounding box center [784, 372] width 1568 height 744
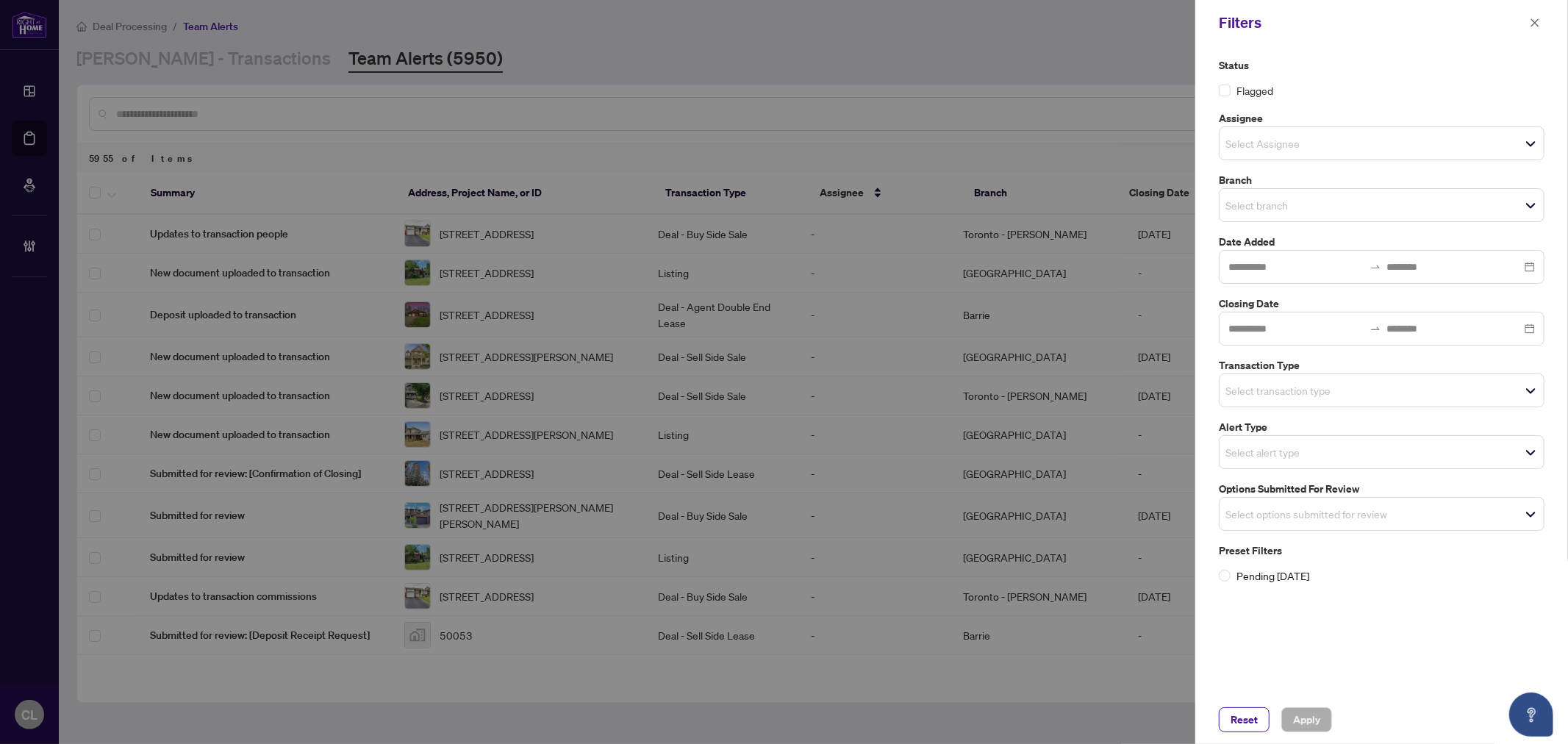
click at [1240, 206] on input "search" at bounding box center [1277, 205] width 103 height 18
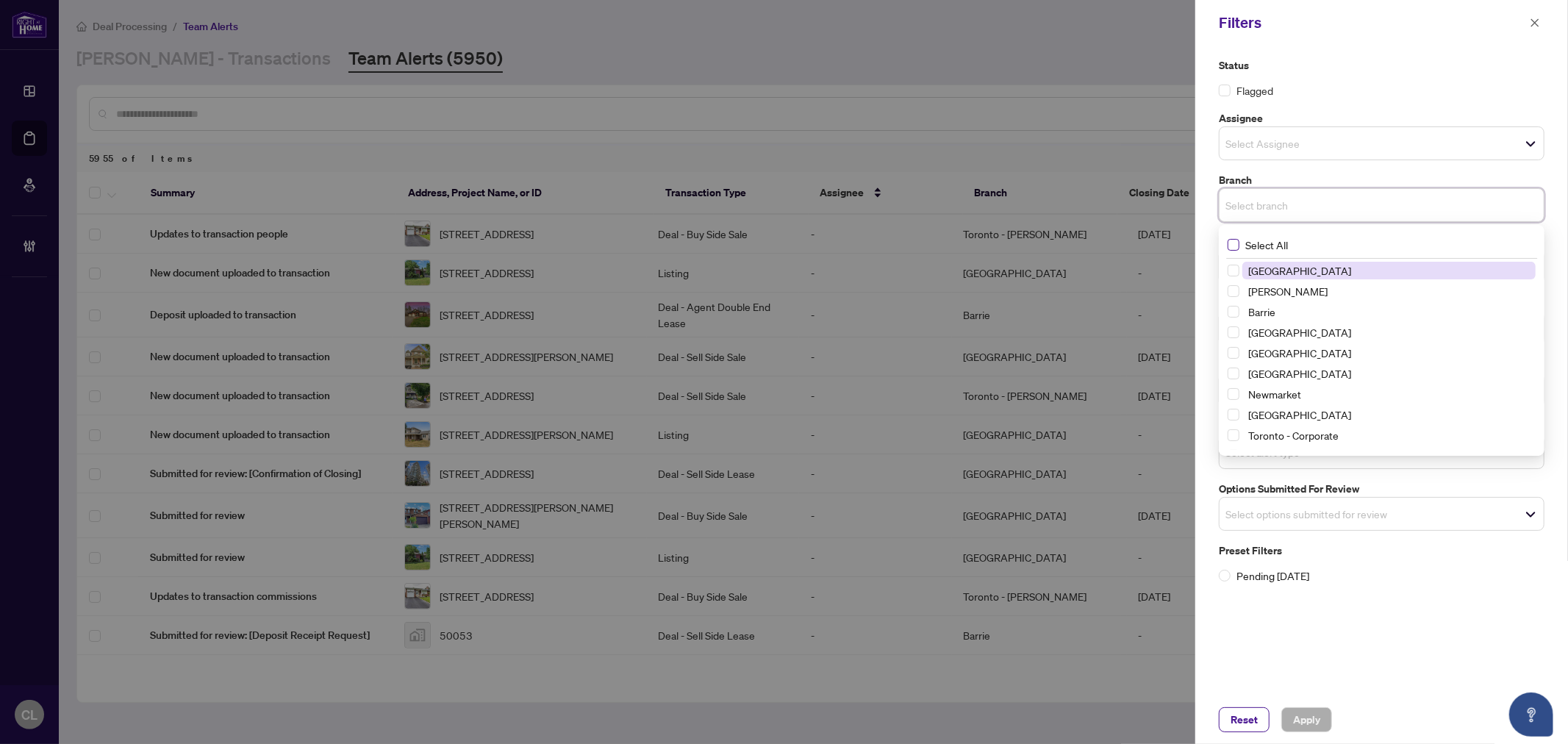
click at [1235, 238] on label "Select All" at bounding box center [1260, 245] width 66 height 16
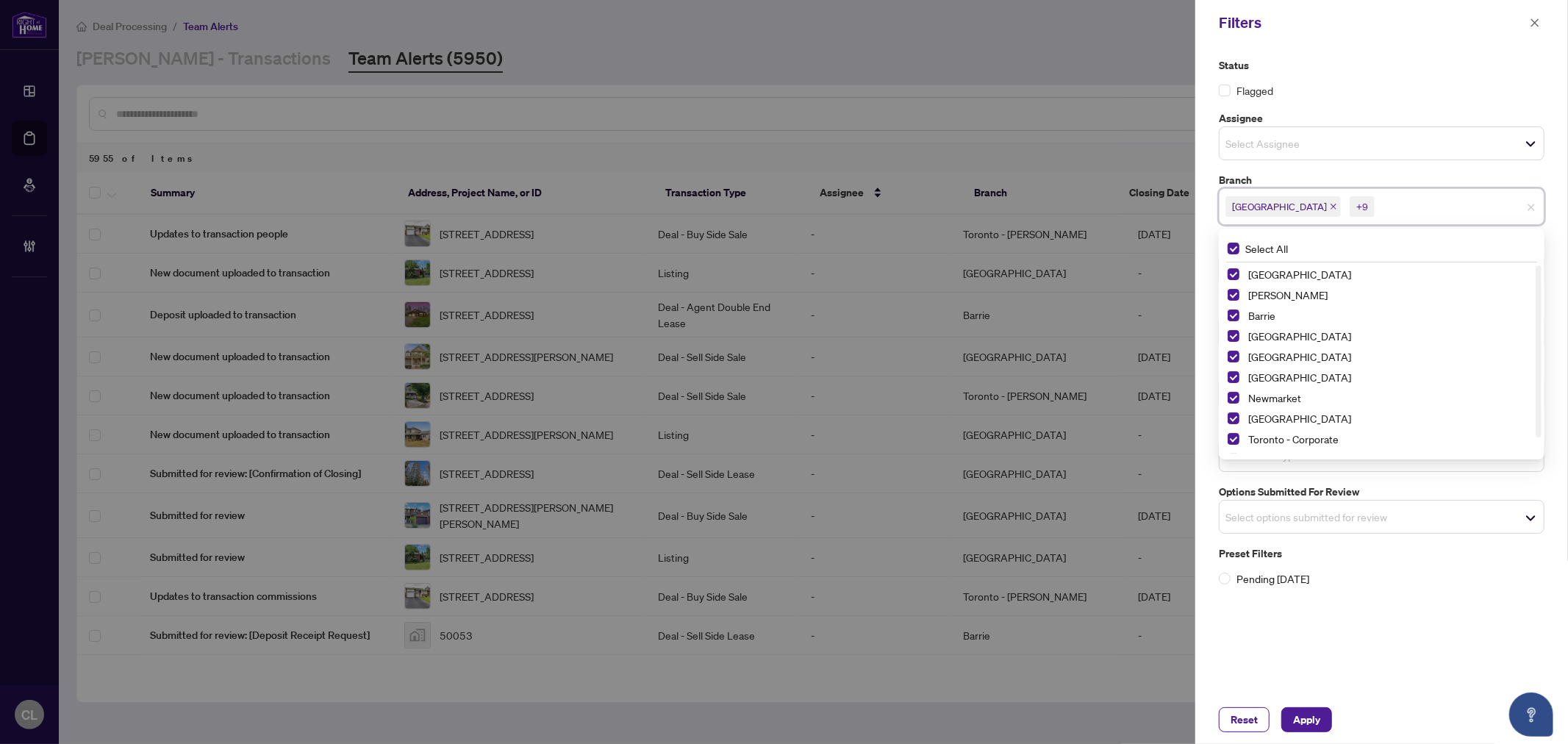
click at [1126, 60] on div at bounding box center [784, 372] width 1568 height 744
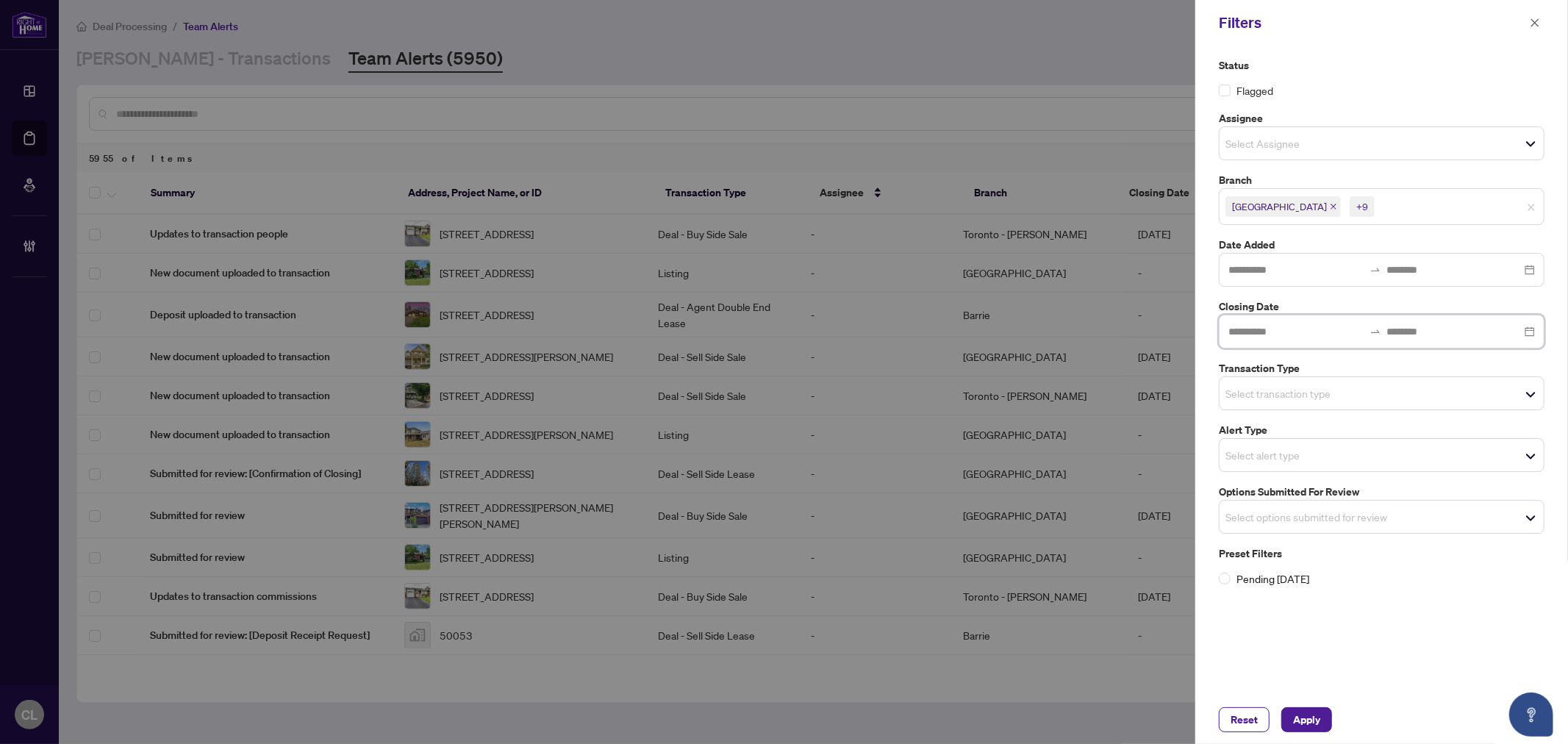
click at [1274, 324] on input at bounding box center [1296, 331] width 136 height 16
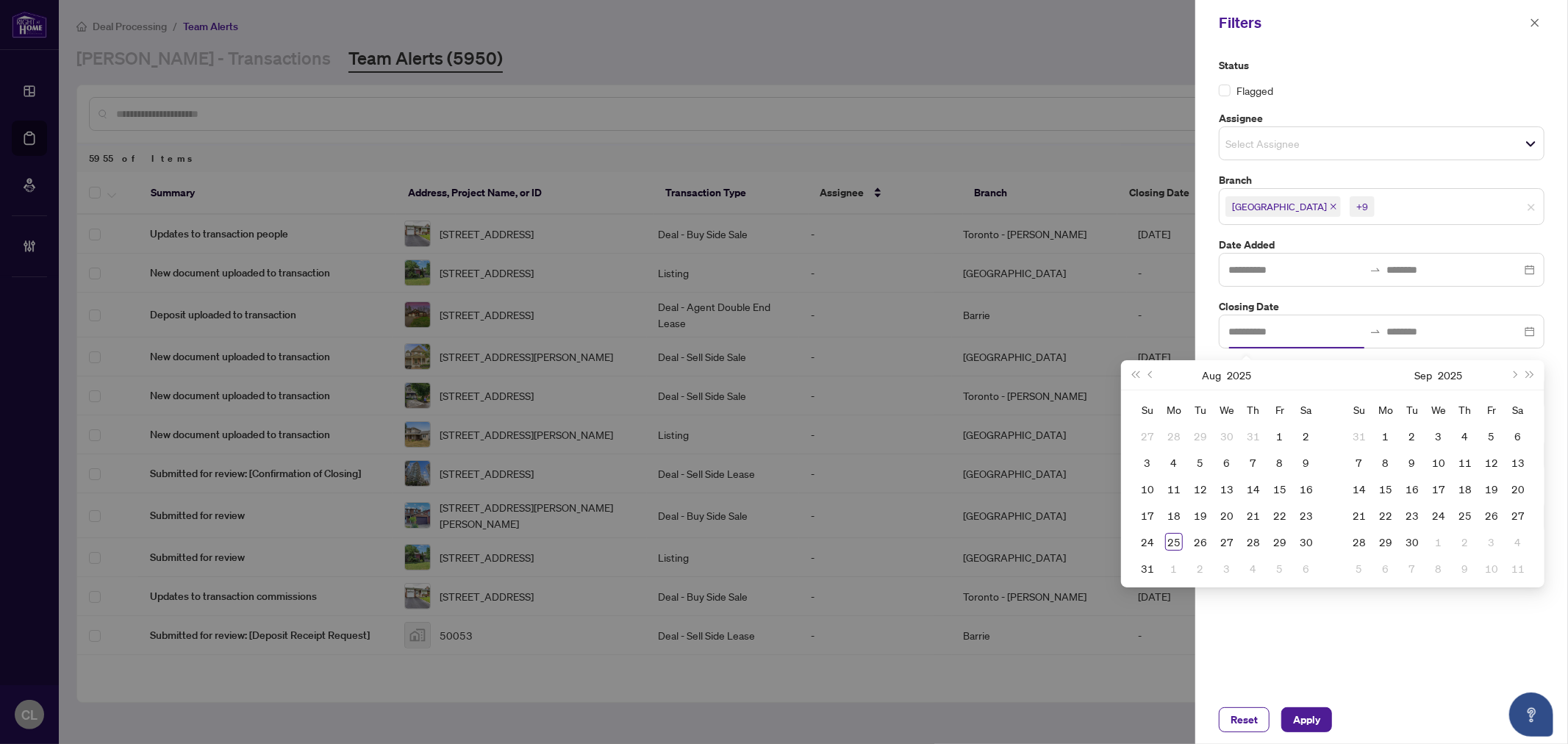
click at [1100, 93] on div at bounding box center [784, 372] width 1568 height 744
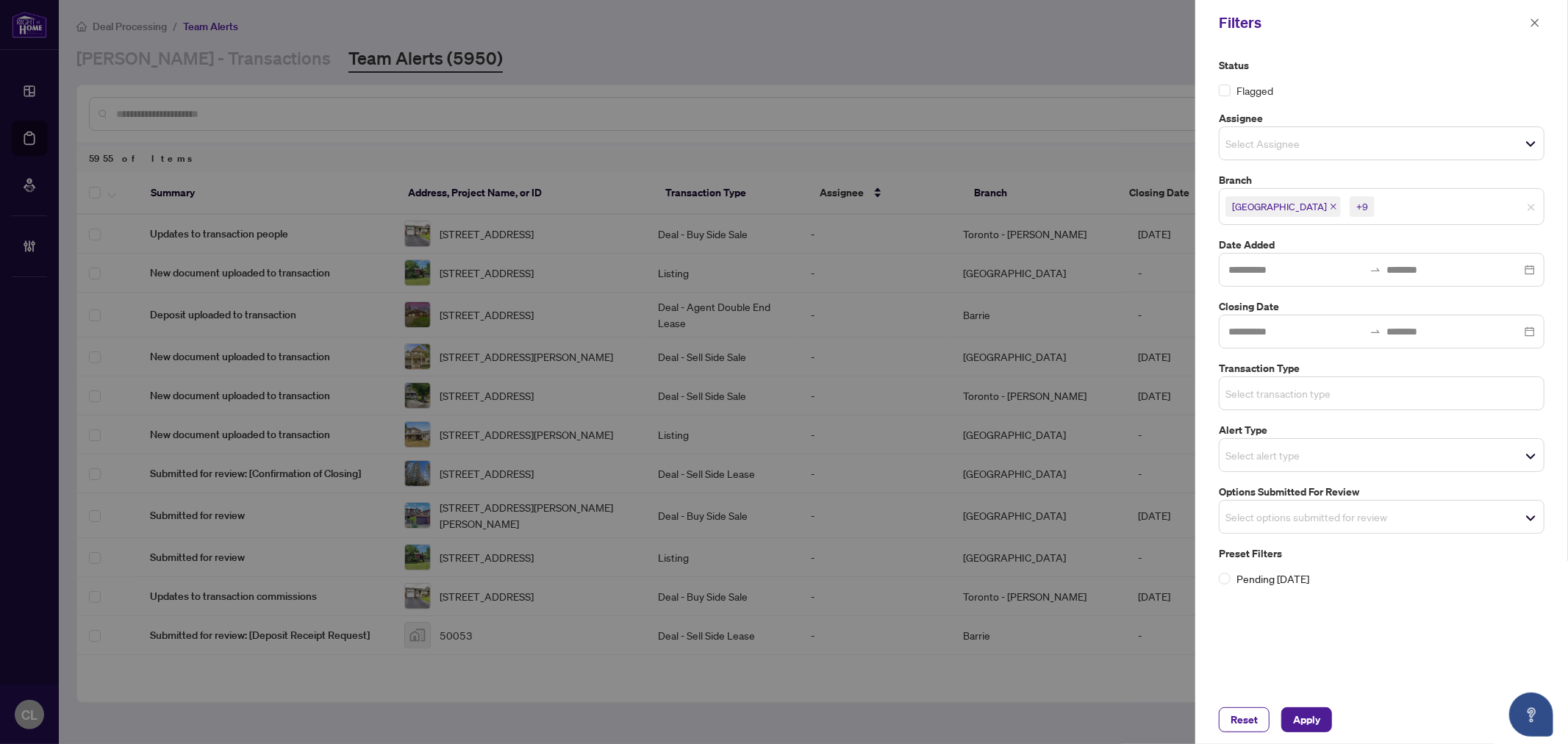
click at [1284, 397] on input "search" at bounding box center [1277, 393] width 103 height 18
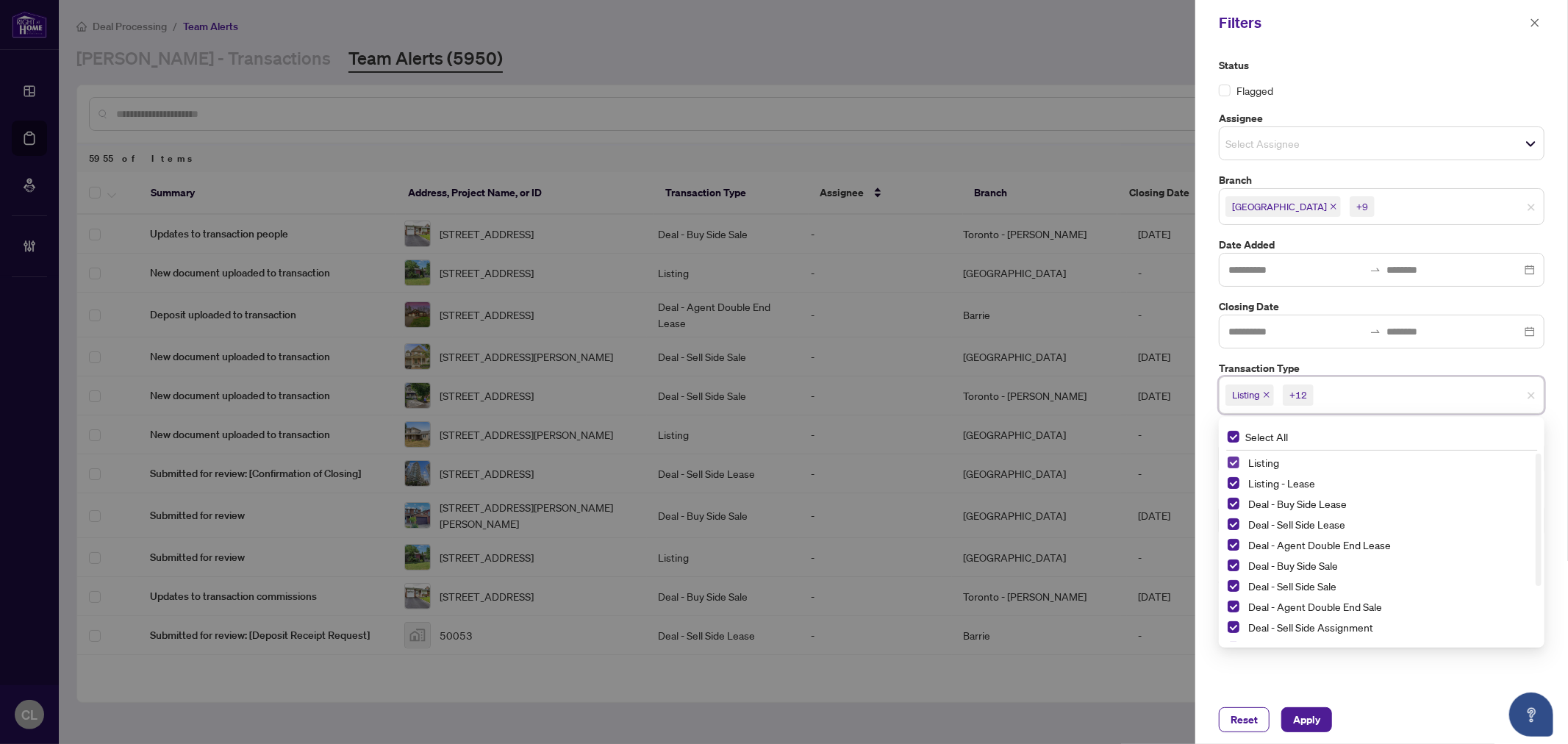
click at [1233, 458] on span "Select Listing" at bounding box center [1233, 462] width 12 height 12
click at [1236, 482] on span "Select Listing - Lease" at bounding box center [1233, 483] width 12 height 12
click at [1101, 48] on div at bounding box center [784, 372] width 1568 height 744
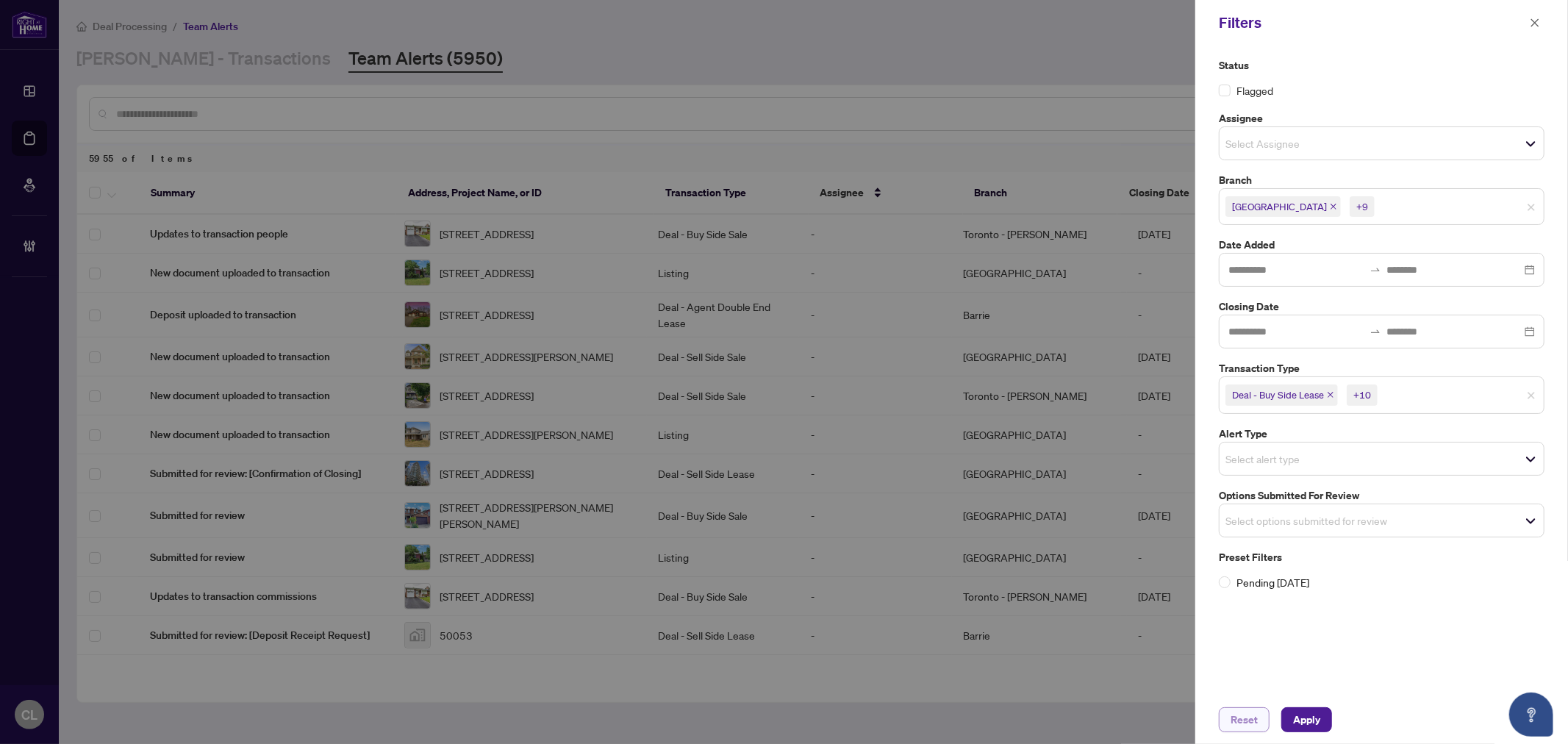
click at [1247, 719] on span "Reset" at bounding box center [1244, 720] width 27 height 23
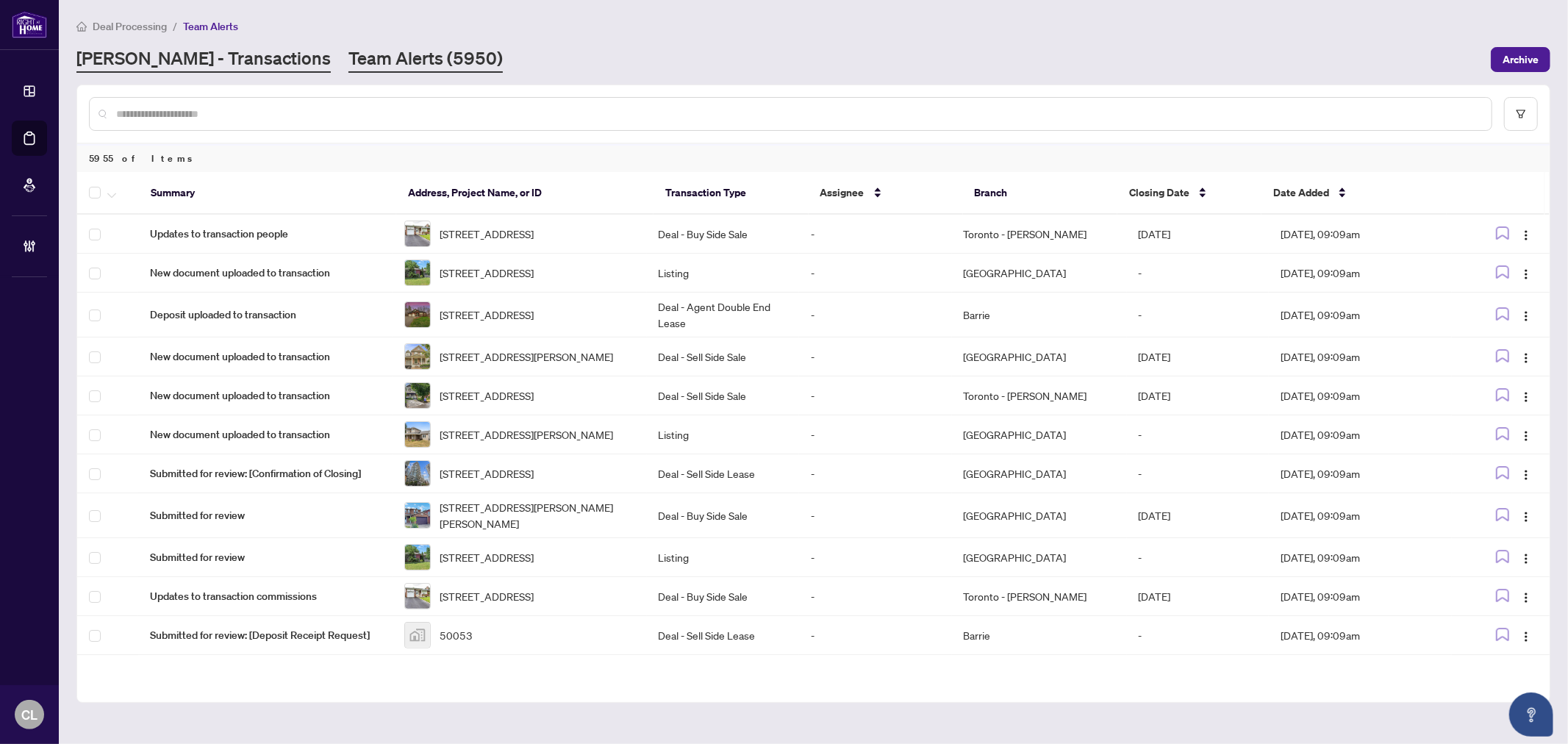
click at [199, 57] on link "[PERSON_NAME] - Transactions" at bounding box center [203, 59] width 255 height 26
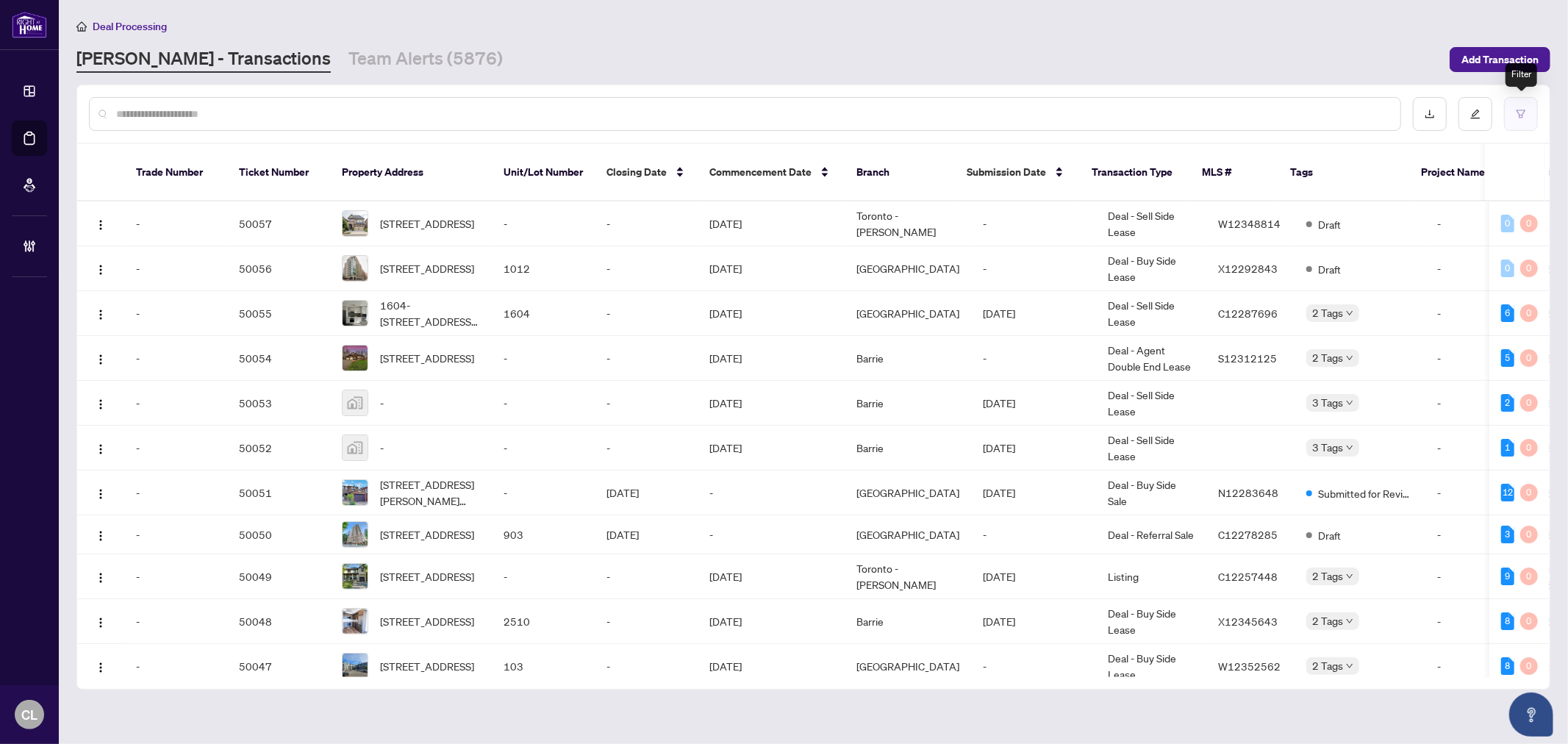
click at [1526, 109] on icon "filter" at bounding box center [1520, 114] width 10 height 10
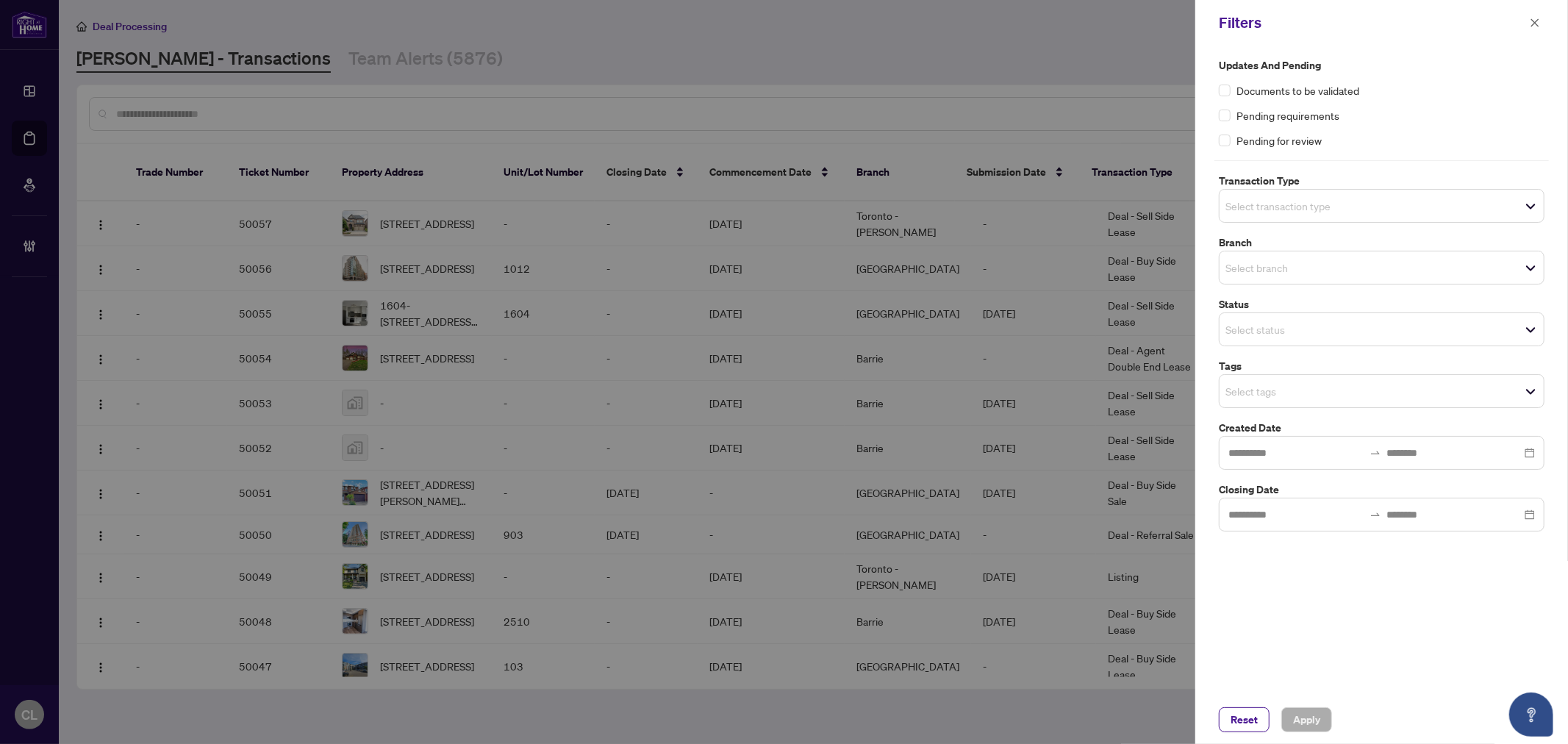
click at [1381, 210] on span "Select transaction type" at bounding box center [1382, 206] width 324 height 20
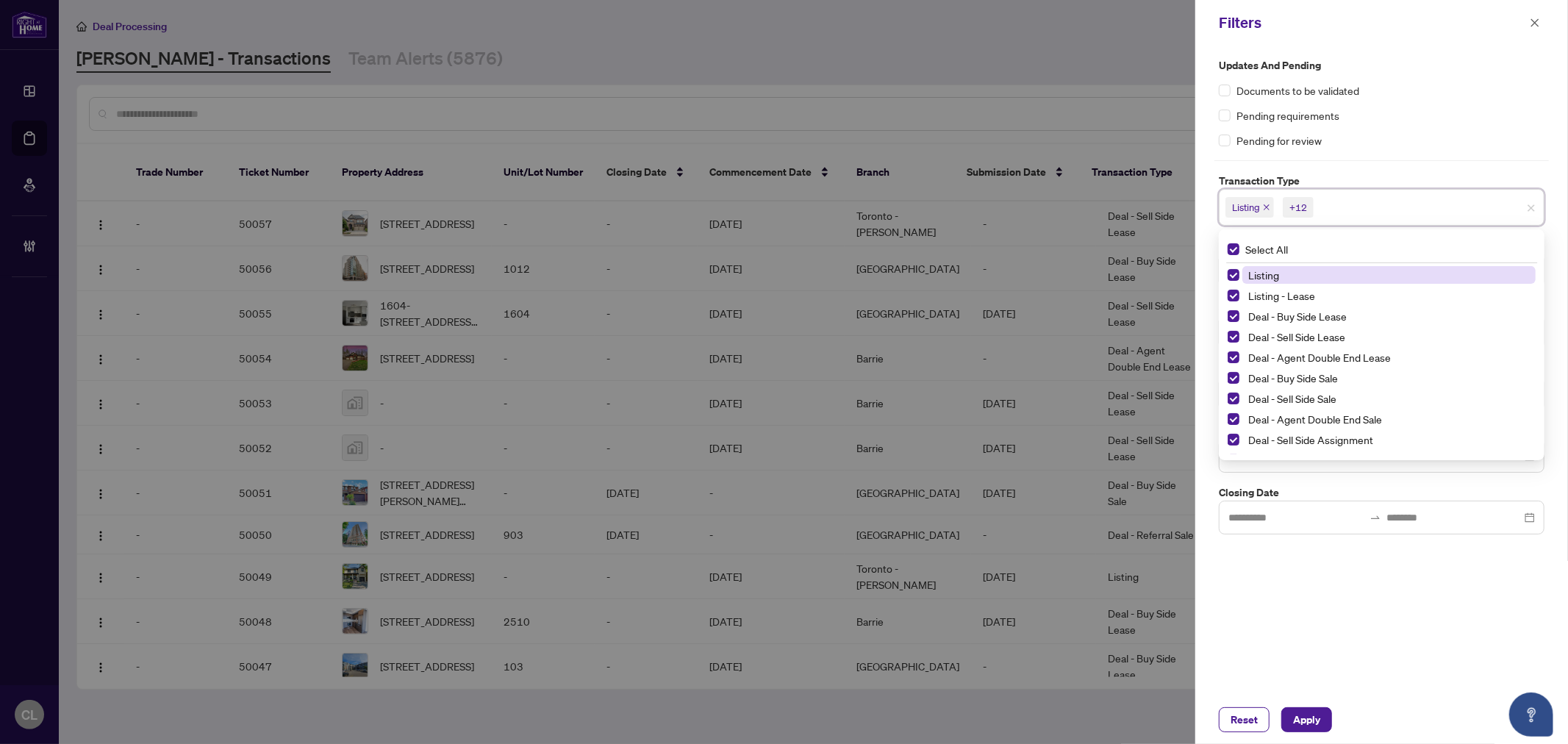
click at [1050, 37] on div at bounding box center [784, 372] width 1568 height 744
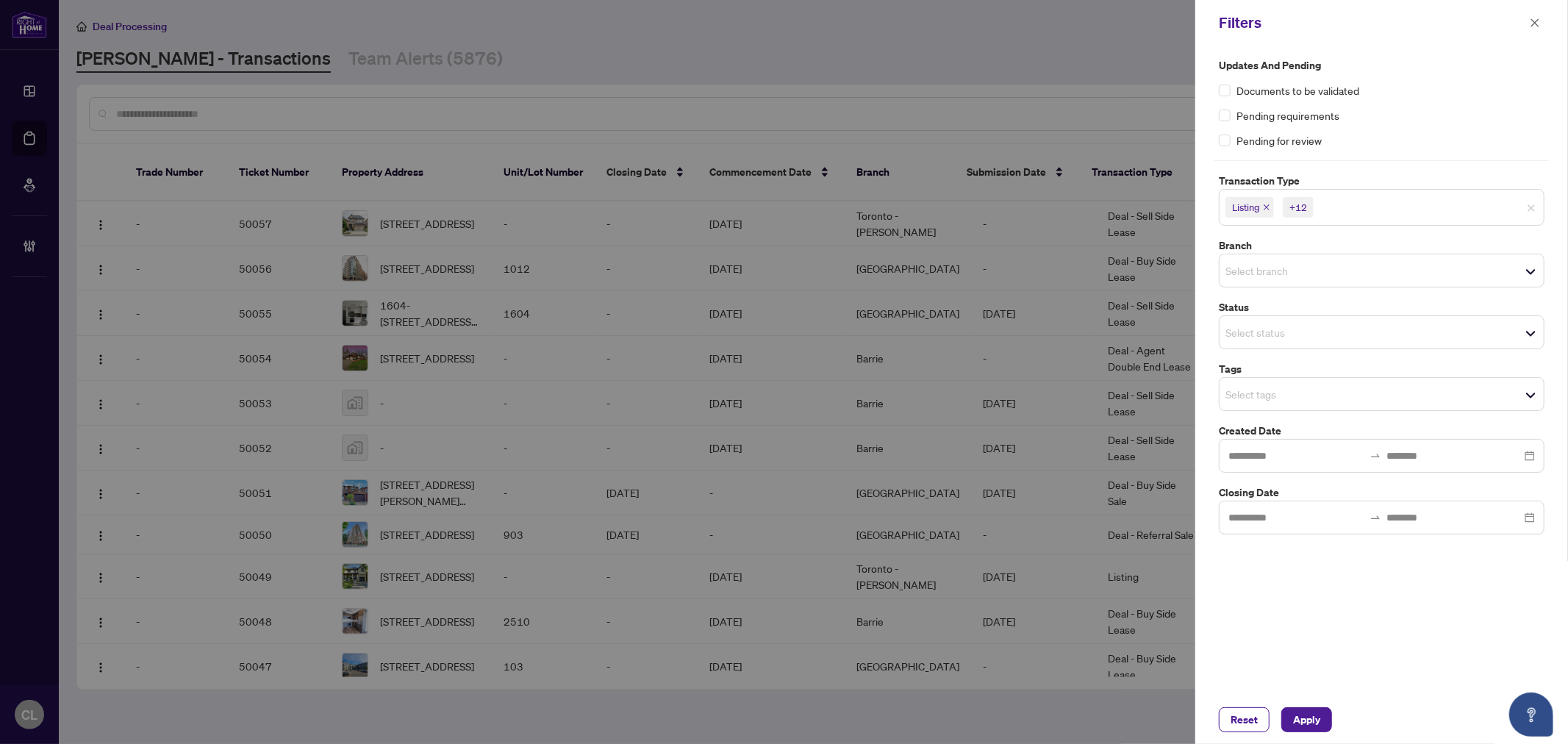
click at [1255, 273] on input "search" at bounding box center [1277, 270] width 103 height 18
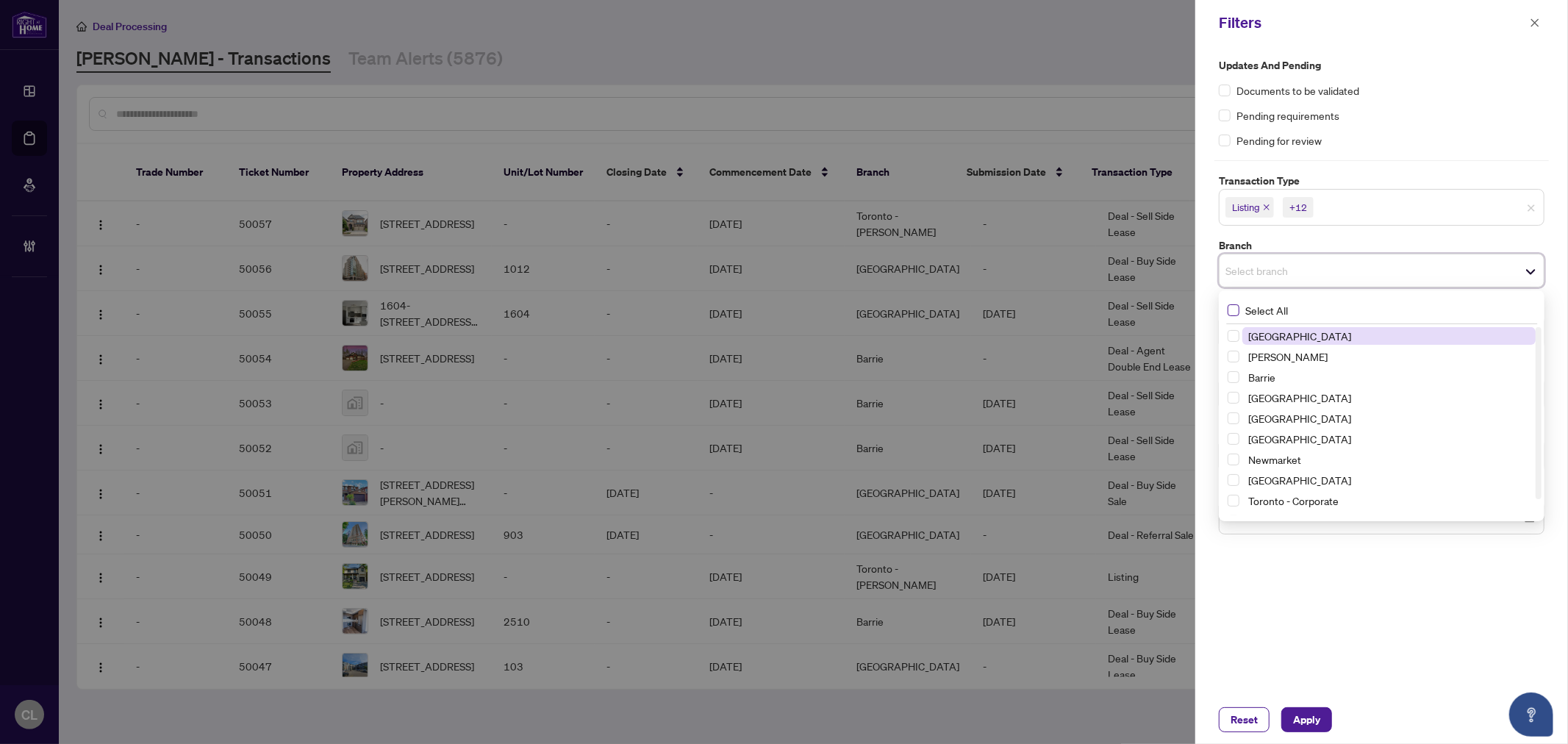
click at [1240, 314] on span "Select All" at bounding box center [1267, 310] width 55 height 16
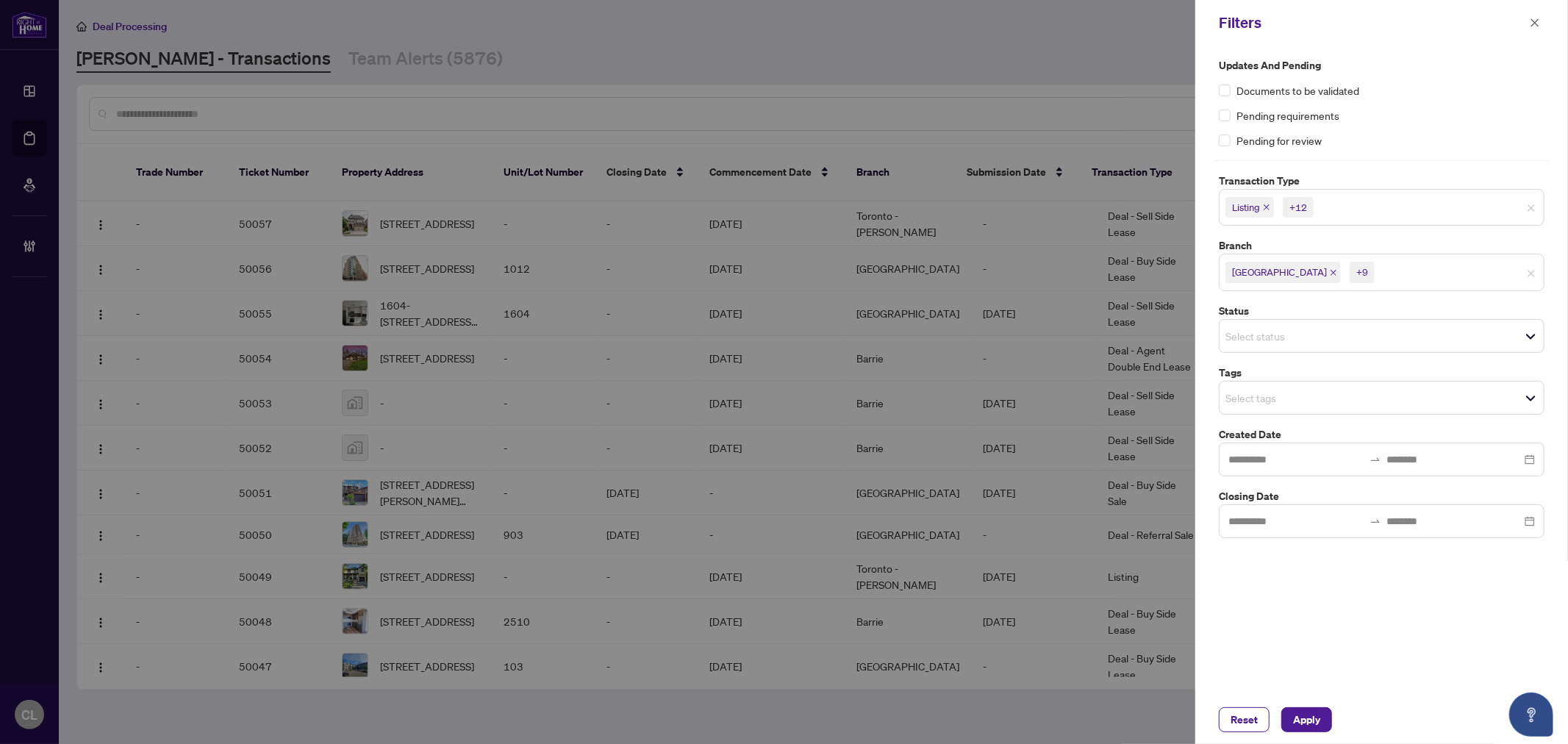
click at [1092, 67] on div at bounding box center [784, 372] width 1568 height 744
click at [1246, 206] on span "Listing" at bounding box center [1246, 207] width 28 height 15
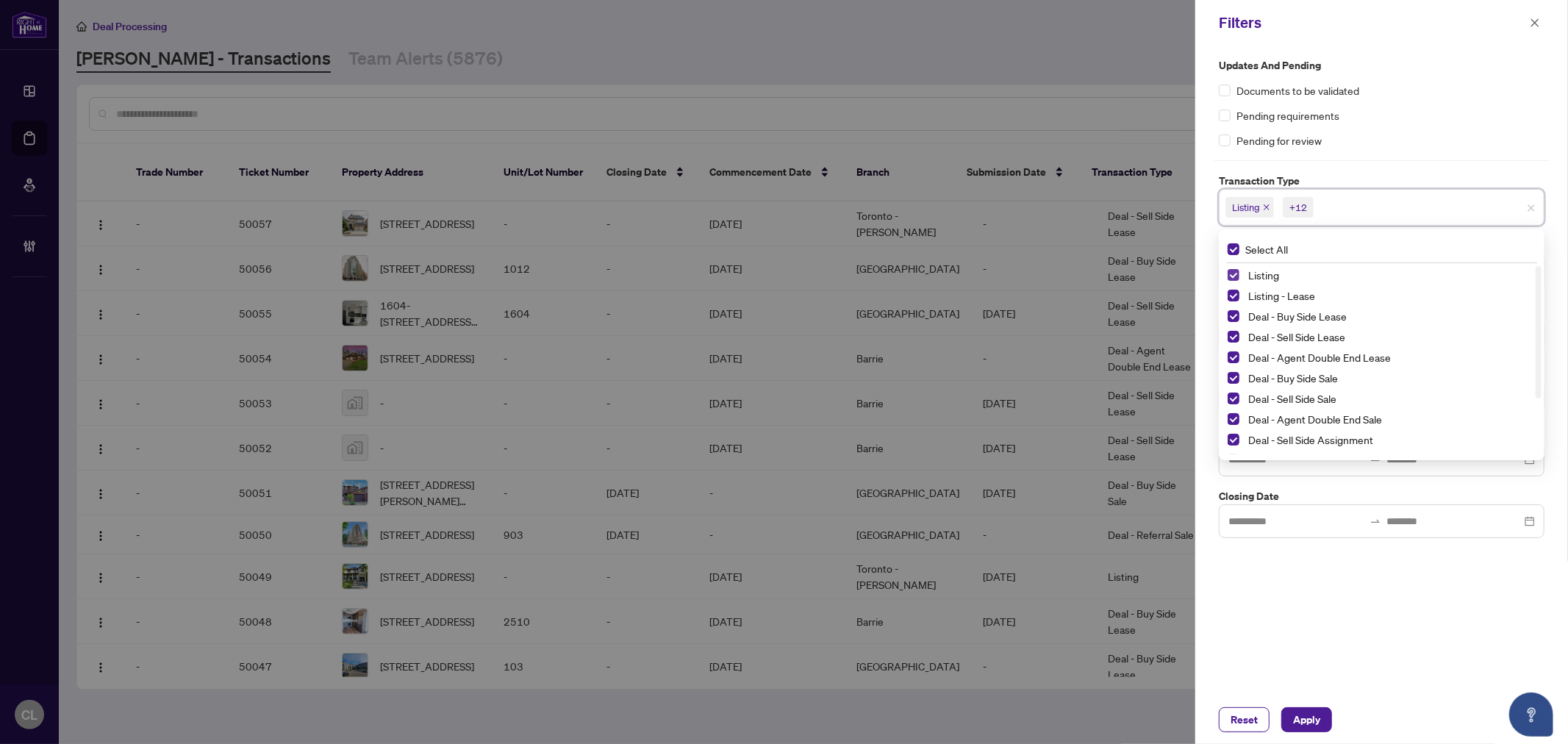
click at [1235, 272] on span "Select Listing" at bounding box center [1233, 274] width 12 height 12
click at [1232, 294] on span "Select Listing - Lease" at bounding box center [1233, 295] width 12 height 12
click at [1116, 69] on div at bounding box center [784, 372] width 1568 height 744
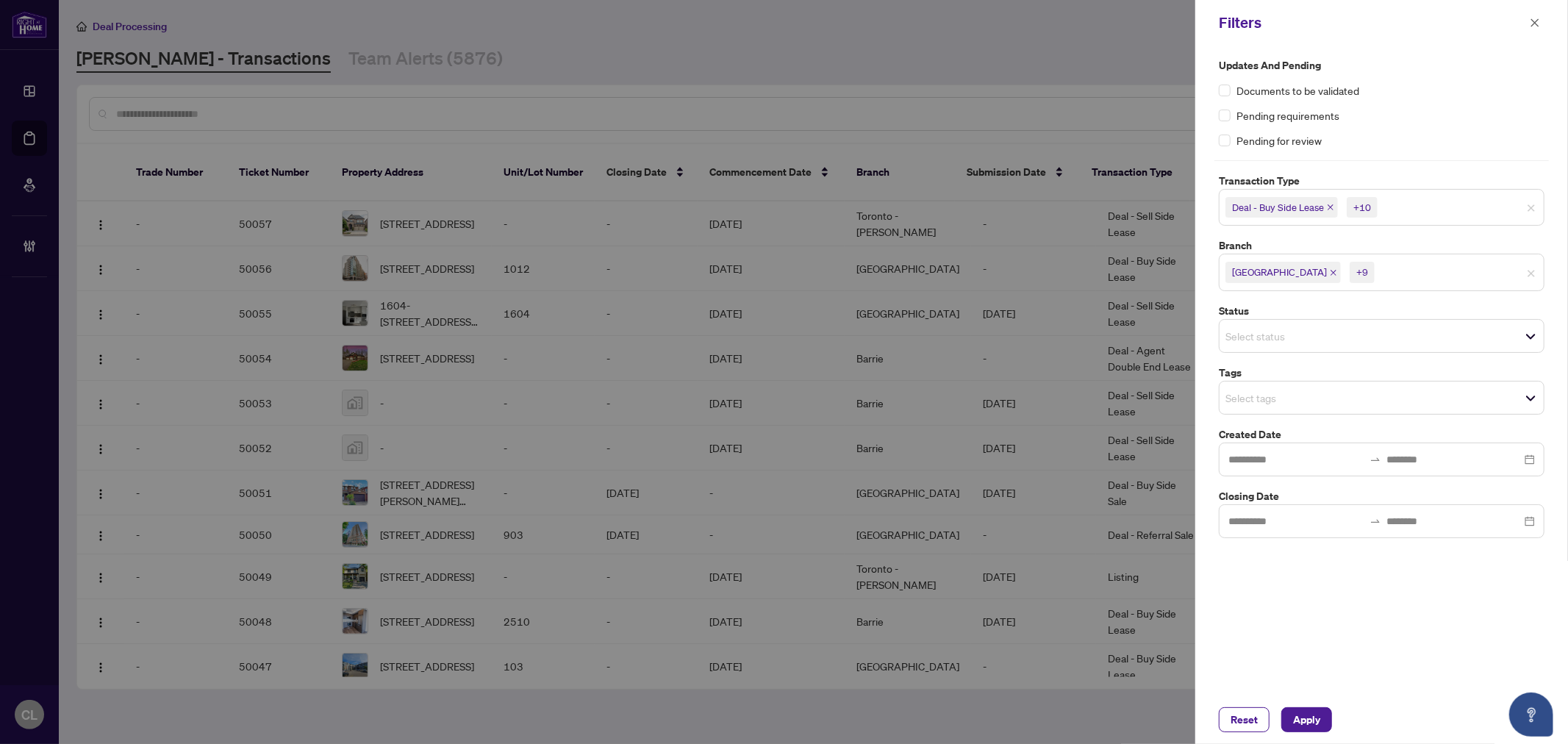
click at [1240, 389] on input "search" at bounding box center [1277, 397] width 103 height 18
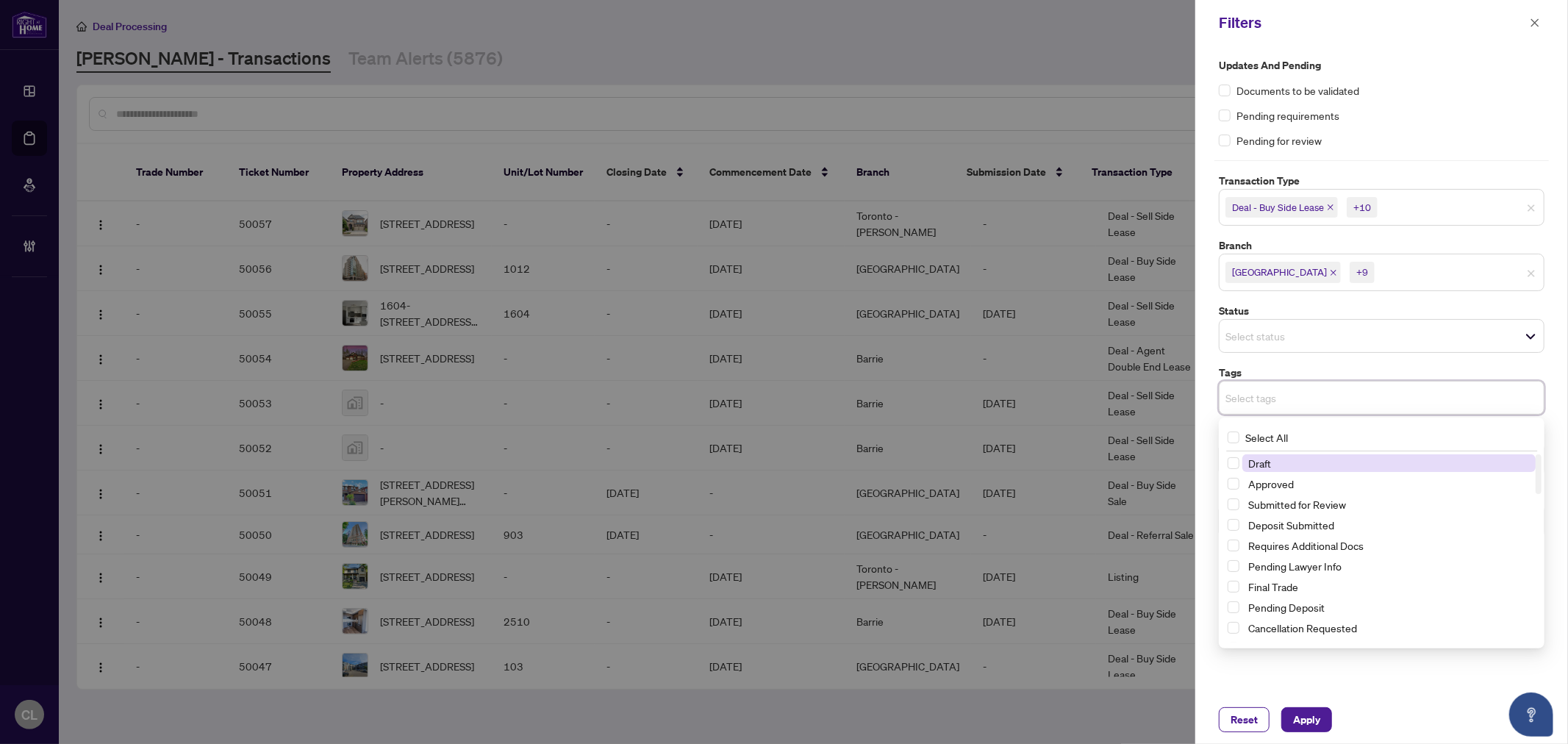
click at [1247, 339] on input "search" at bounding box center [1277, 336] width 103 height 18
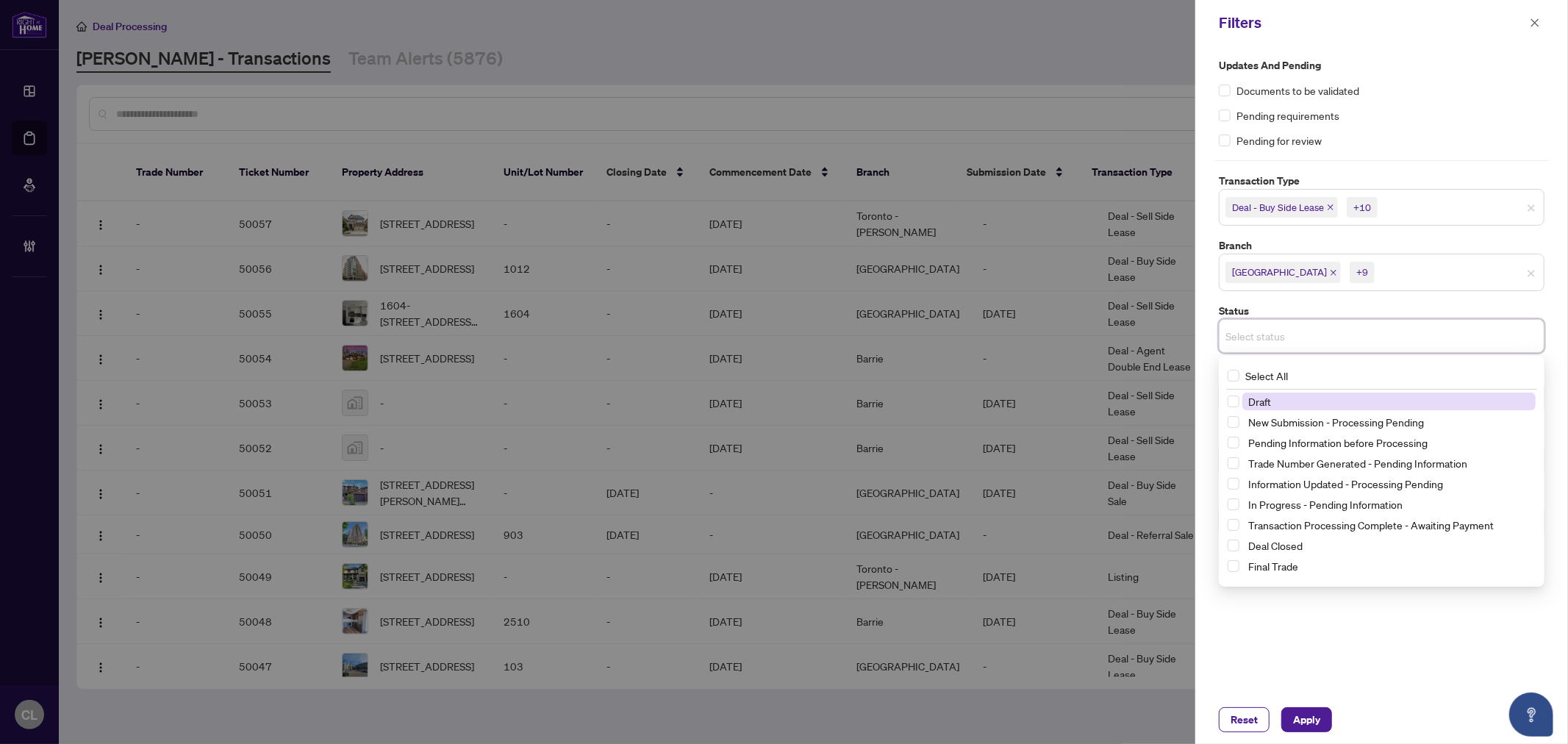
click at [1119, 75] on div at bounding box center [784, 372] width 1568 height 744
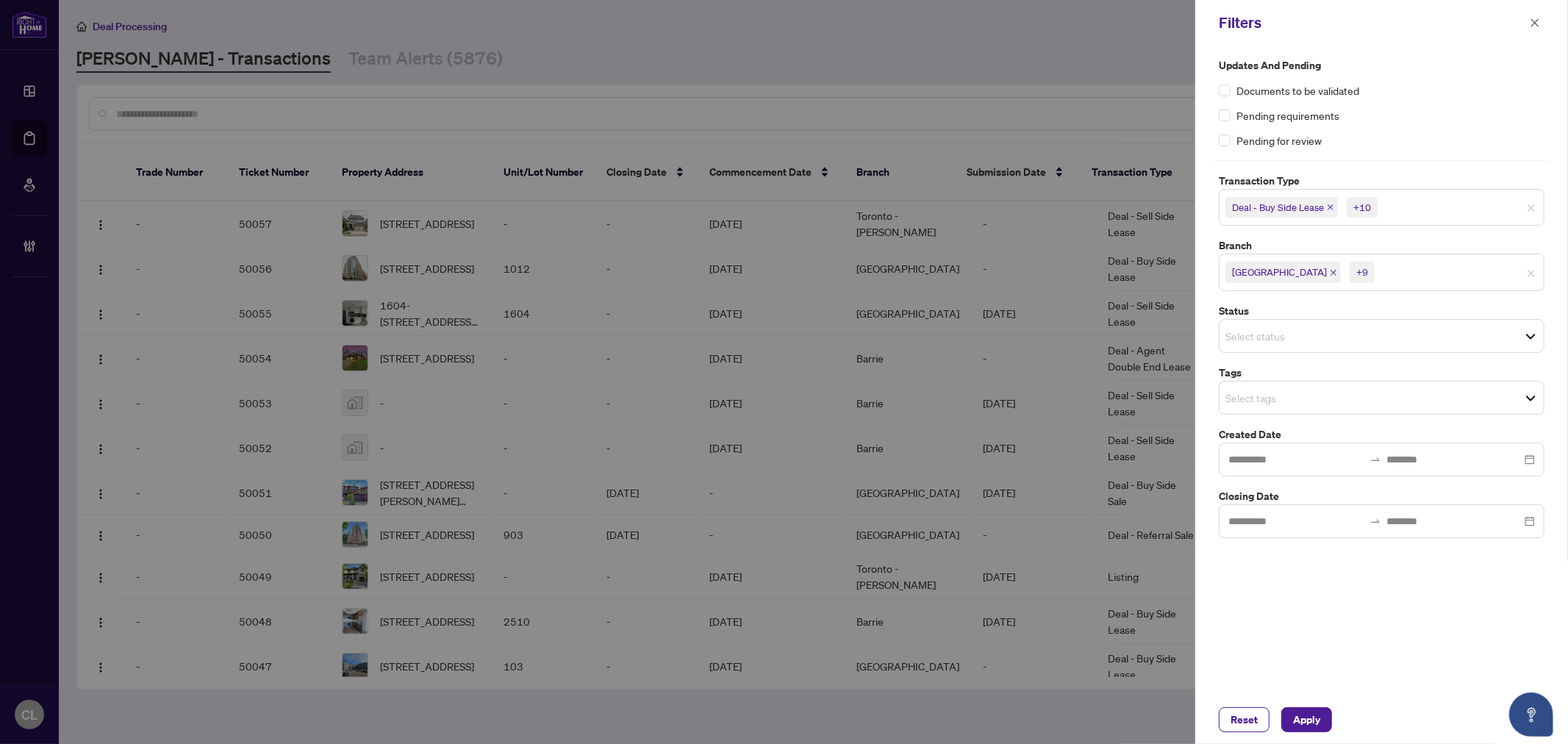
click at [1240, 406] on input "search" at bounding box center [1277, 397] width 103 height 18
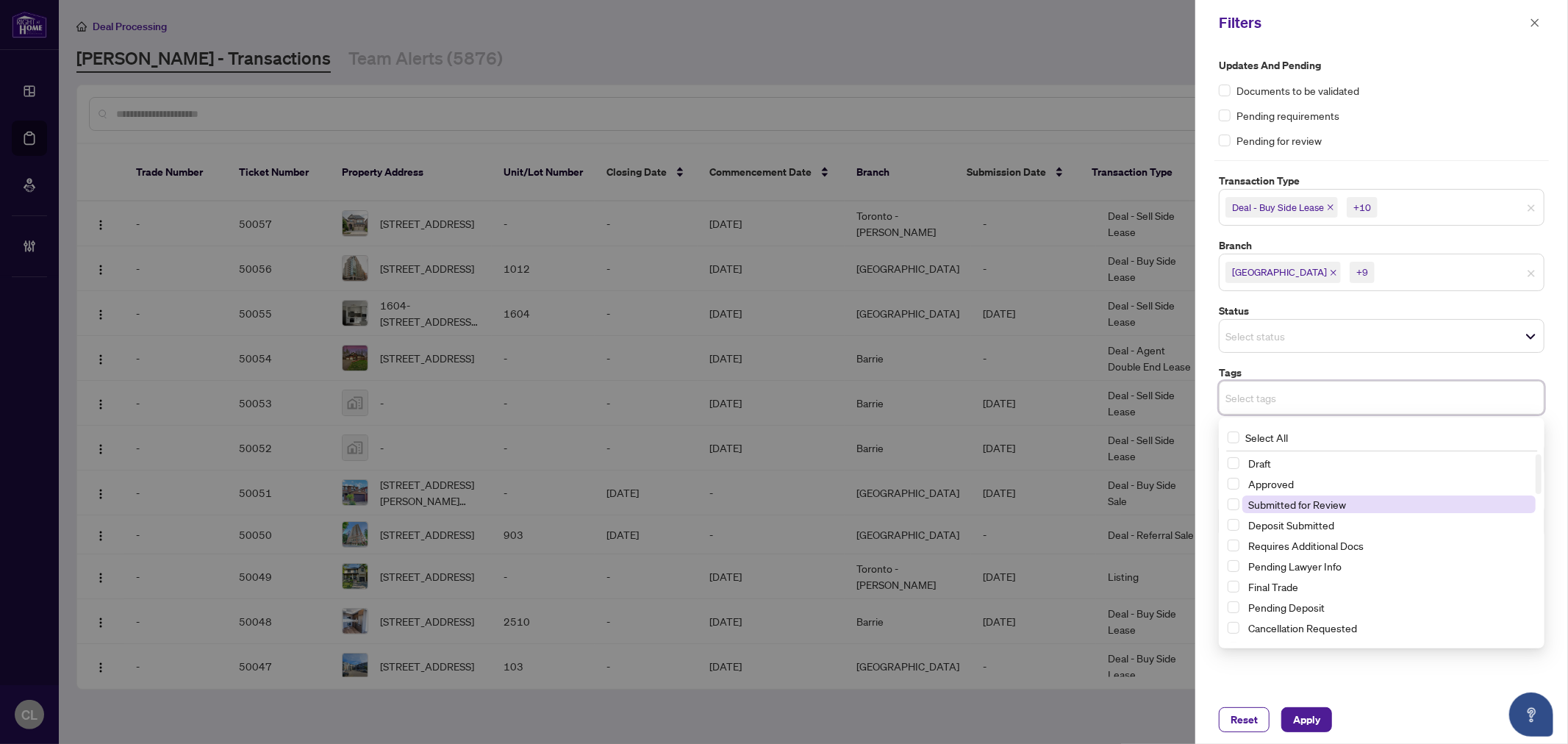
click at [1351, 507] on span "Submitted for Review" at bounding box center [1389, 504] width 294 height 18
click at [1059, 67] on div at bounding box center [784, 372] width 1568 height 744
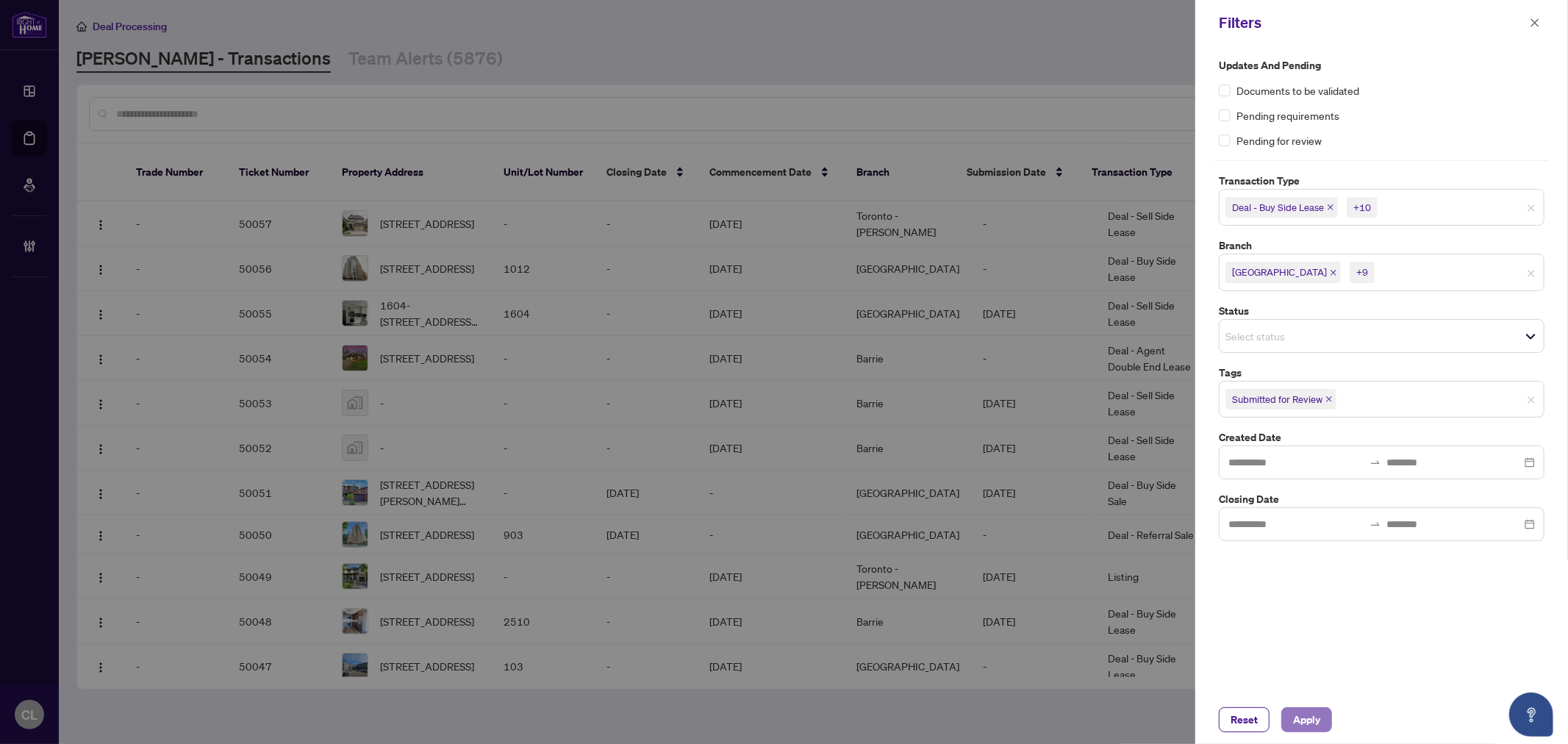
click at [1305, 716] on span "Apply" at bounding box center [1306, 720] width 27 height 23
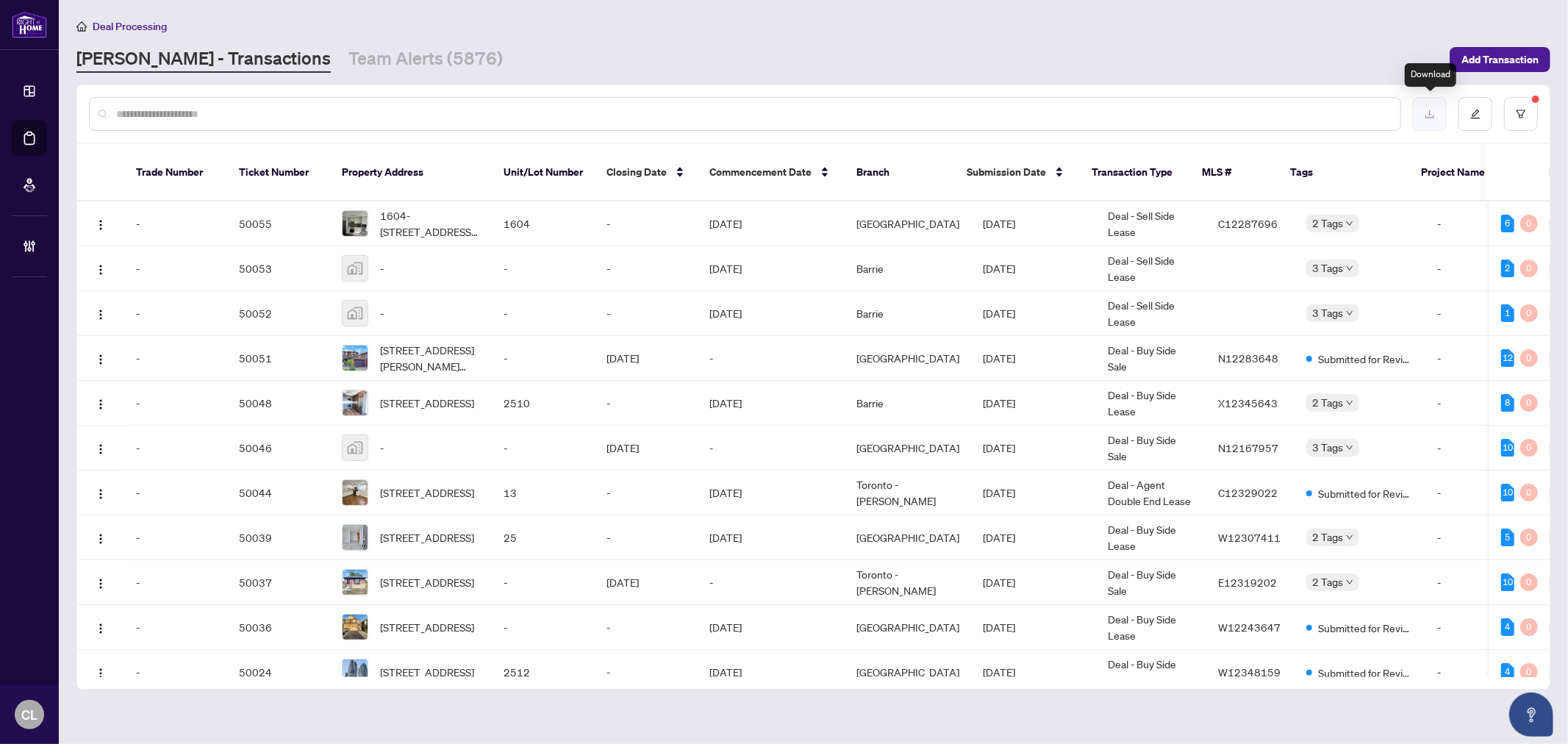
click at [1428, 118] on button "button" at bounding box center [1429, 114] width 33 height 33
